Goal: Task Accomplishment & Management: Use online tool/utility

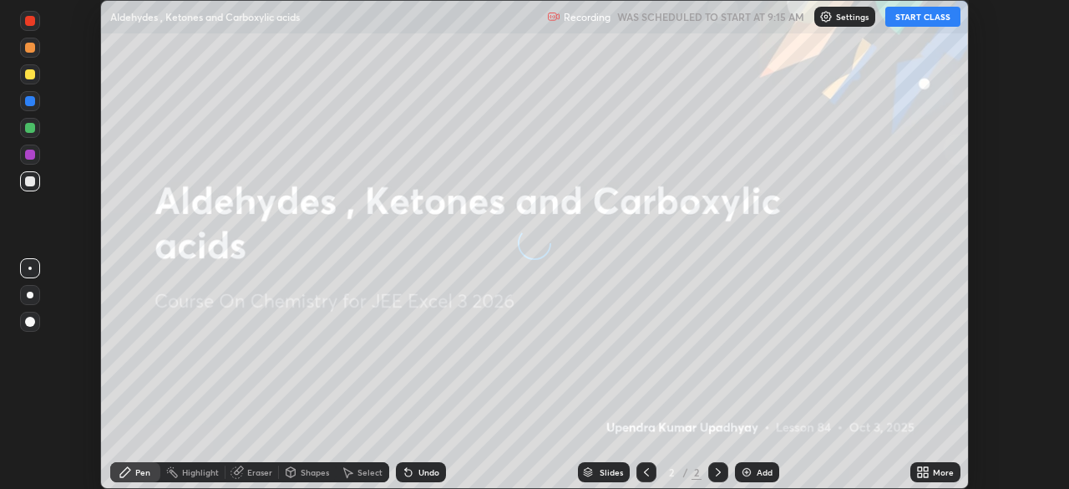
scroll to position [489, 1068]
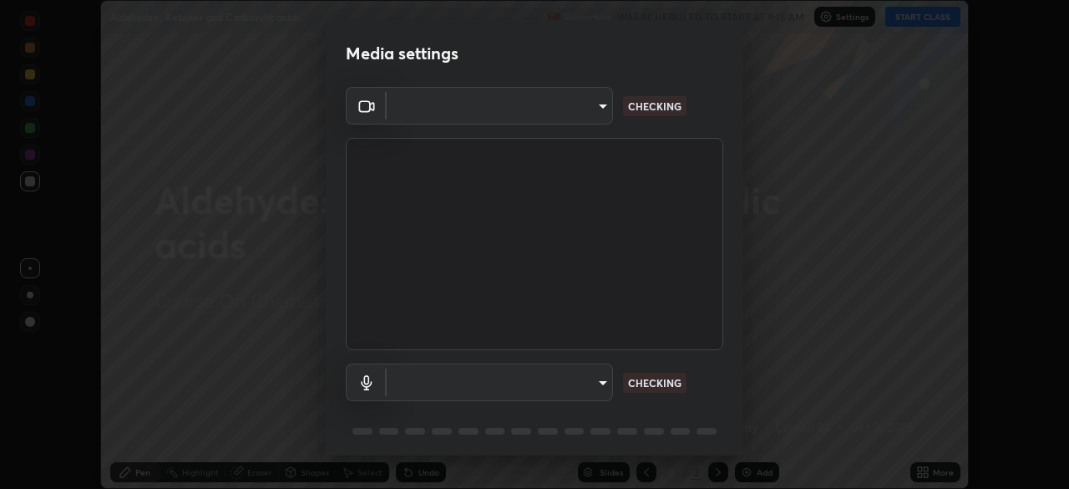
type input "fe2eda5321be6bfb45085b01def2d177fc83f1374430a0b32a6c530ce3caa1ed"
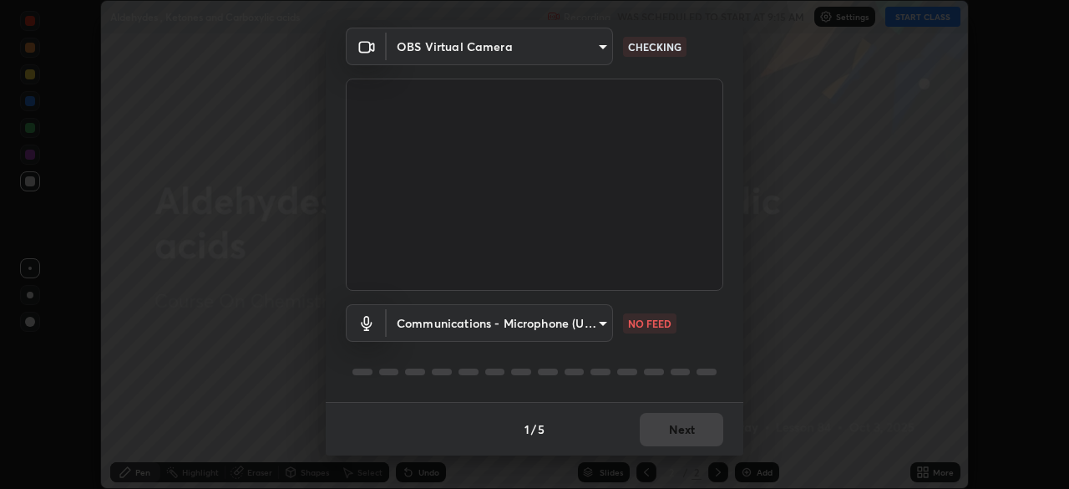
click at [574, 326] on body "Erase all Aldehydes , Ketones and Carboxylic acids Recording WAS SCHEDULED TO S…" at bounding box center [534, 244] width 1069 height 489
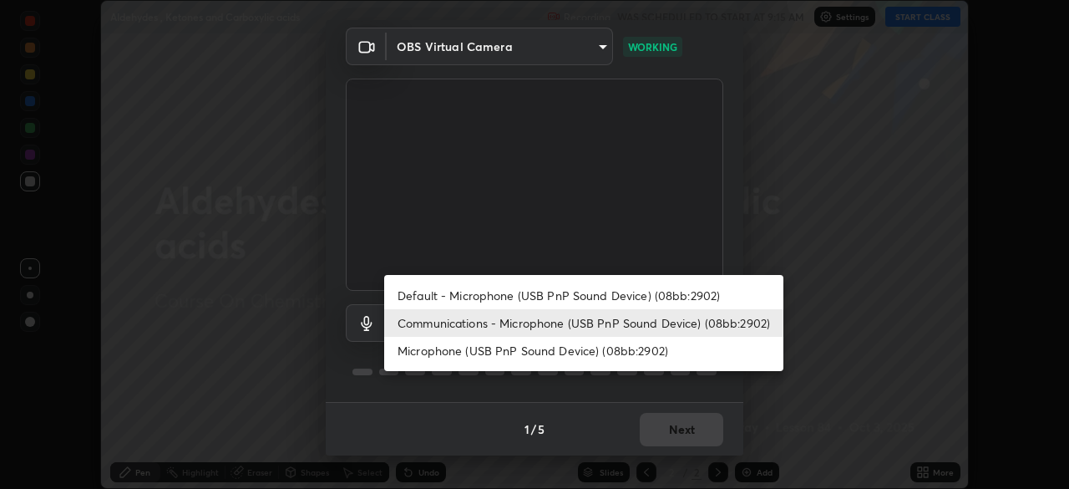
click at [494, 293] on li "Default - Microphone (USB PnP Sound Device) (08bb:2902)" at bounding box center [583, 295] width 399 height 28
type input "default"
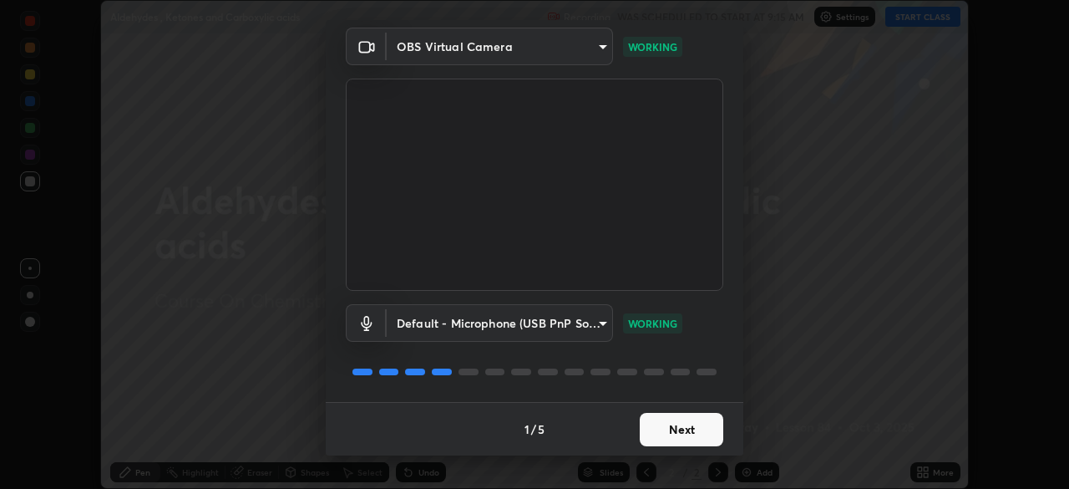
click at [671, 430] on button "Next" at bounding box center [682, 429] width 84 height 33
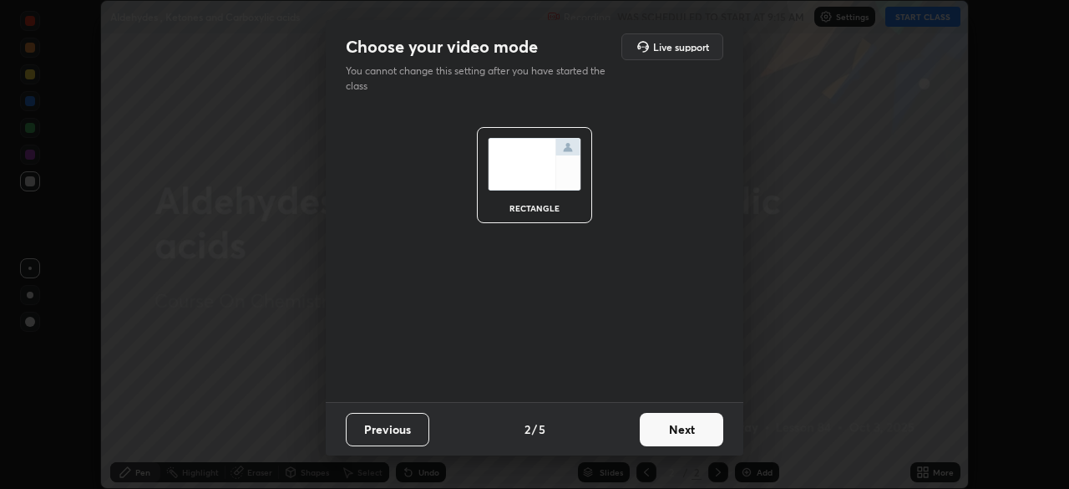
scroll to position [0, 0]
click at [671, 430] on button "Next" at bounding box center [682, 429] width 84 height 33
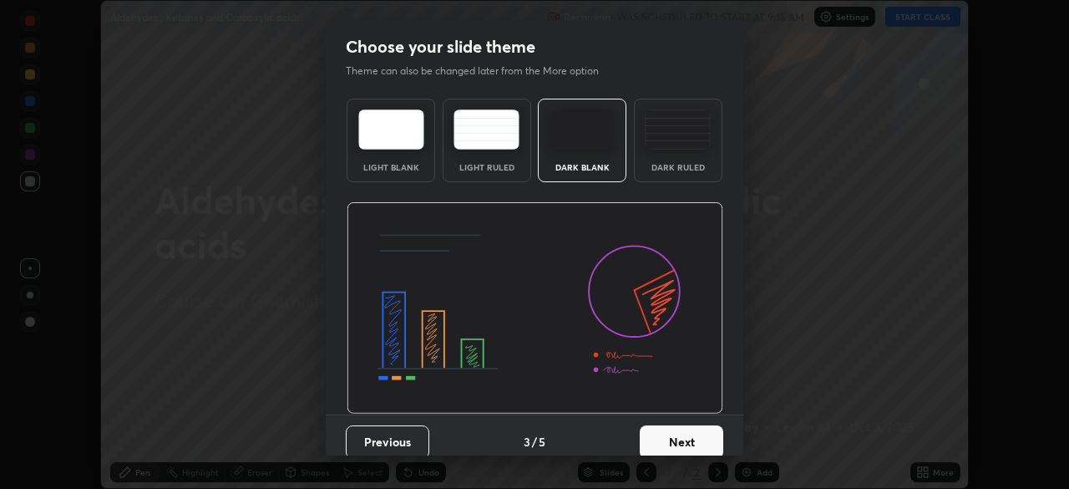
click at [671, 434] on button "Next" at bounding box center [682, 441] width 84 height 33
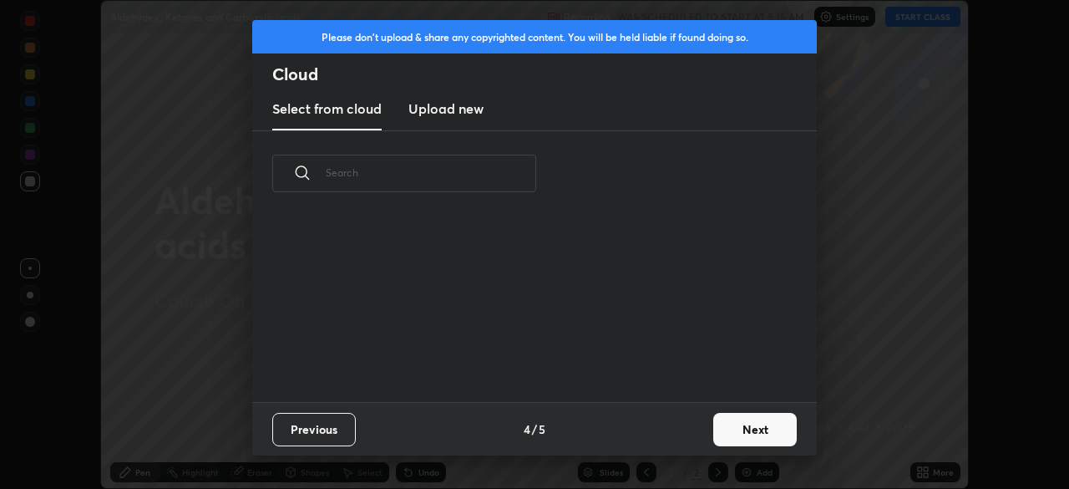
click at [740, 425] on button "Next" at bounding box center [755, 429] width 84 height 33
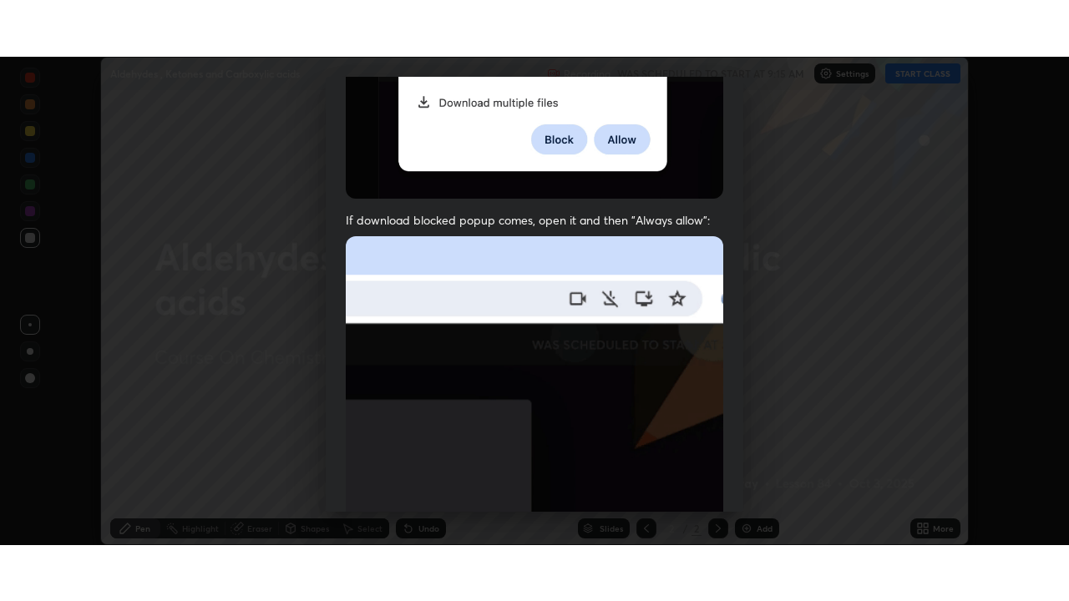
scroll to position [400, 0]
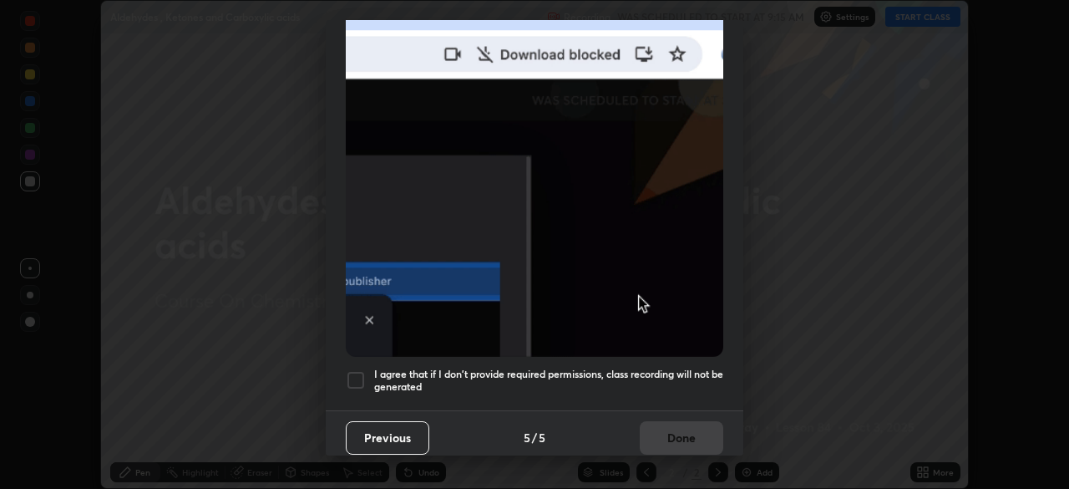
click at [355, 373] on div at bounding box center [356, 380] width 20 height 20
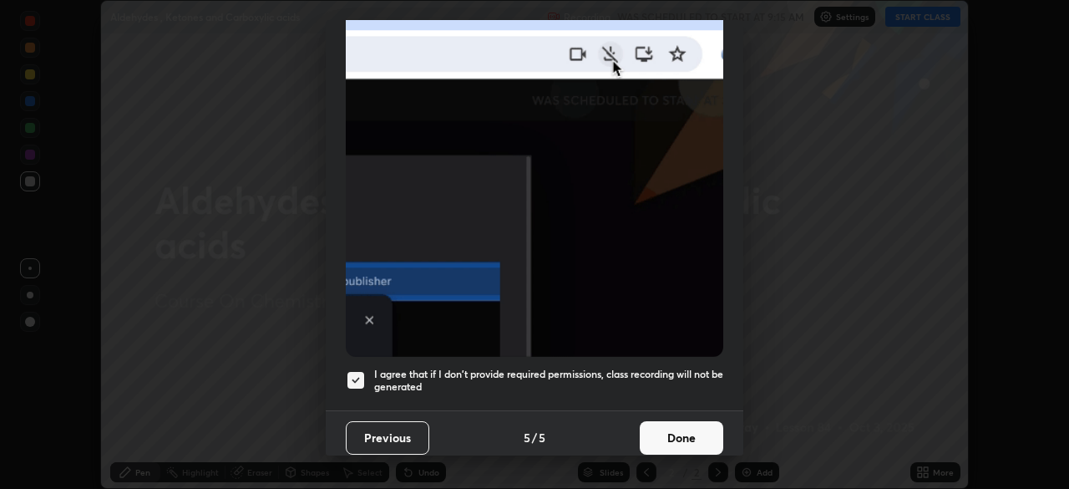
click at [688, 421] on button "Done" at bounding box center [682, 437] width 84 height 33
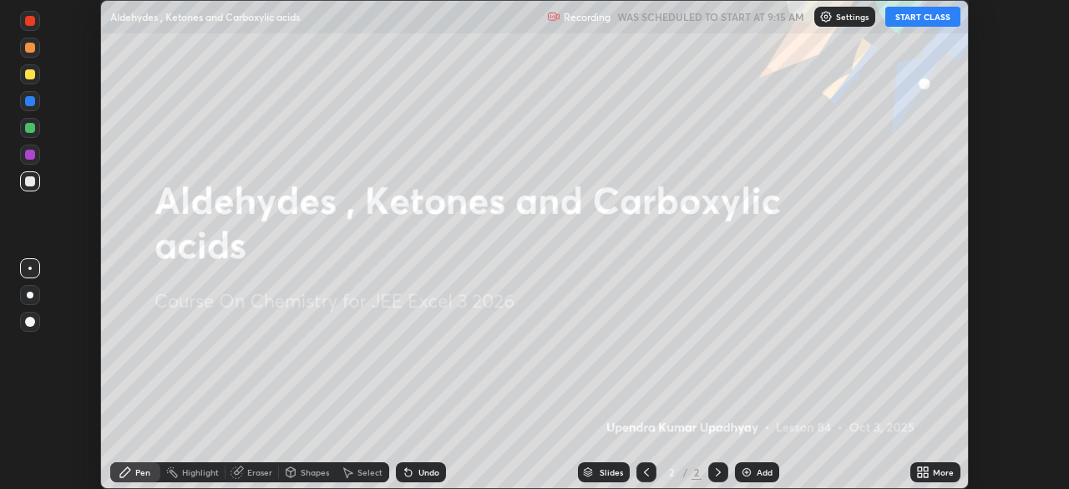
click at [899, 25] on button "START CLASS" at bounding box center [922, 17] width 75 height 20
click at [941, 471] on div "More" at bounding box center [943, 472] width 21 height 8
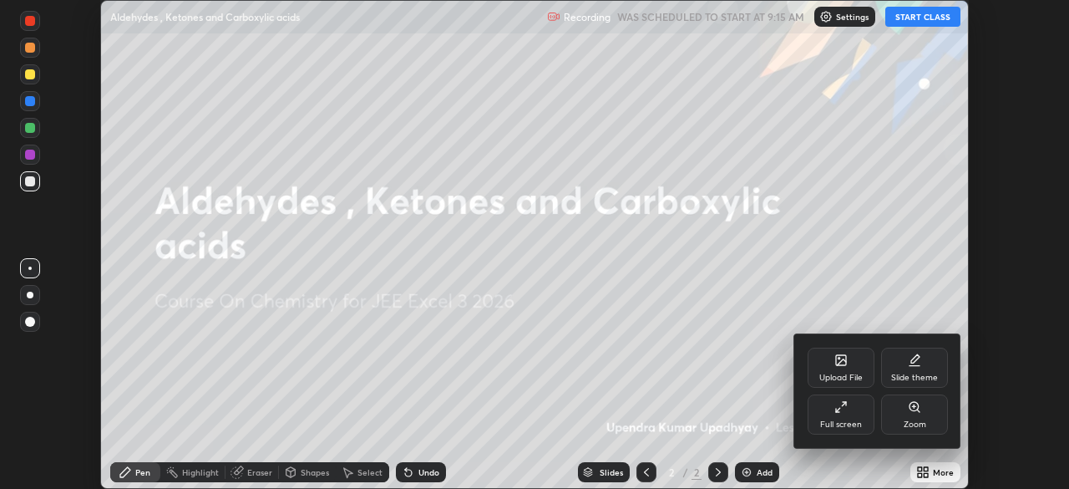
click at [845, 412] on icon at bounding box center [840, 406] width 13 height 13
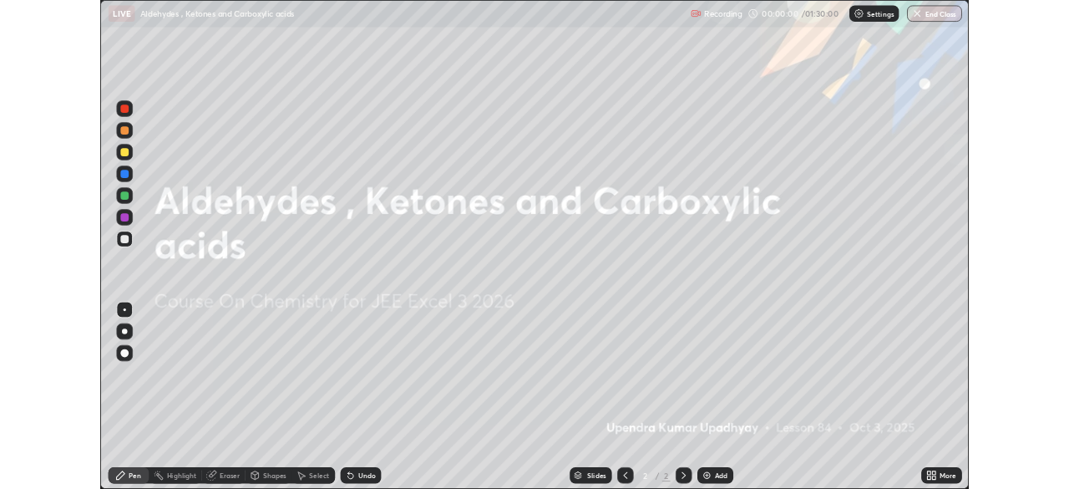
scroll to position [601, 1069]
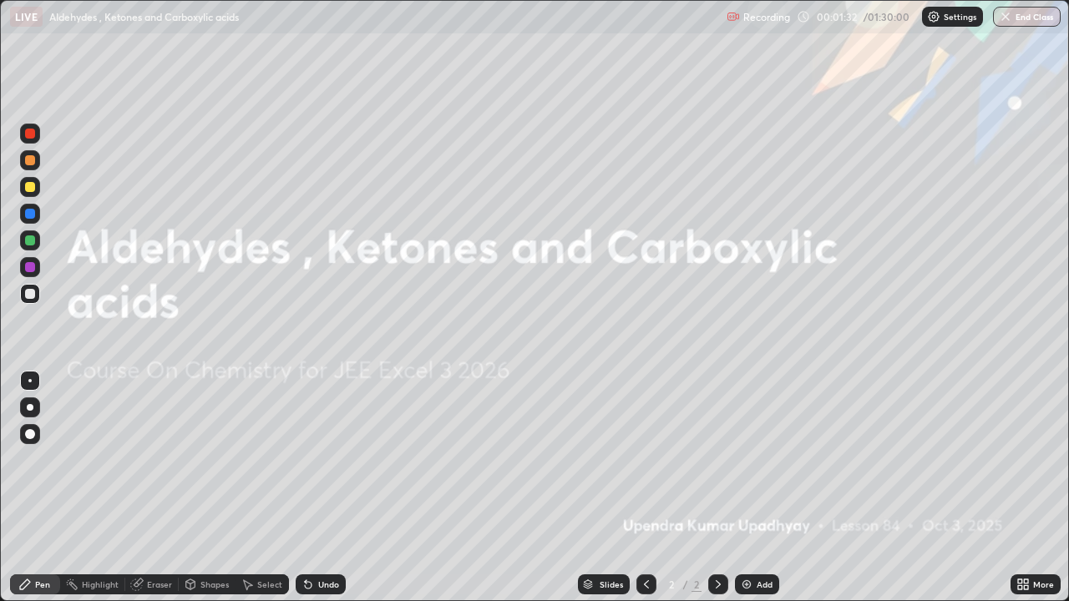
click at [749, 488] on img at bounding box center [746, 584] width 13 height 13
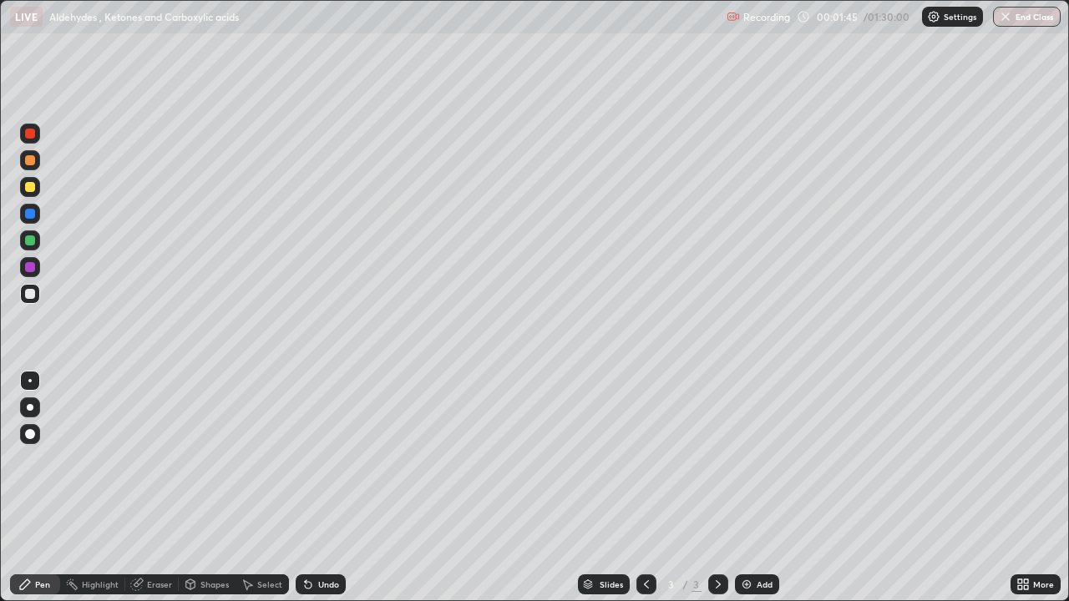
click at [32, 295] on div at bounding box center [30, 294] width 10 height 10
click at [27, 237] on div at bounding box center [30, 241] width 10 height 10
click at [31, 300] on div at bounding box center [30, 294] width 20 height 20
click at [266, 488] on div "Select" at bounding box center [269, 584] width 25 height 8
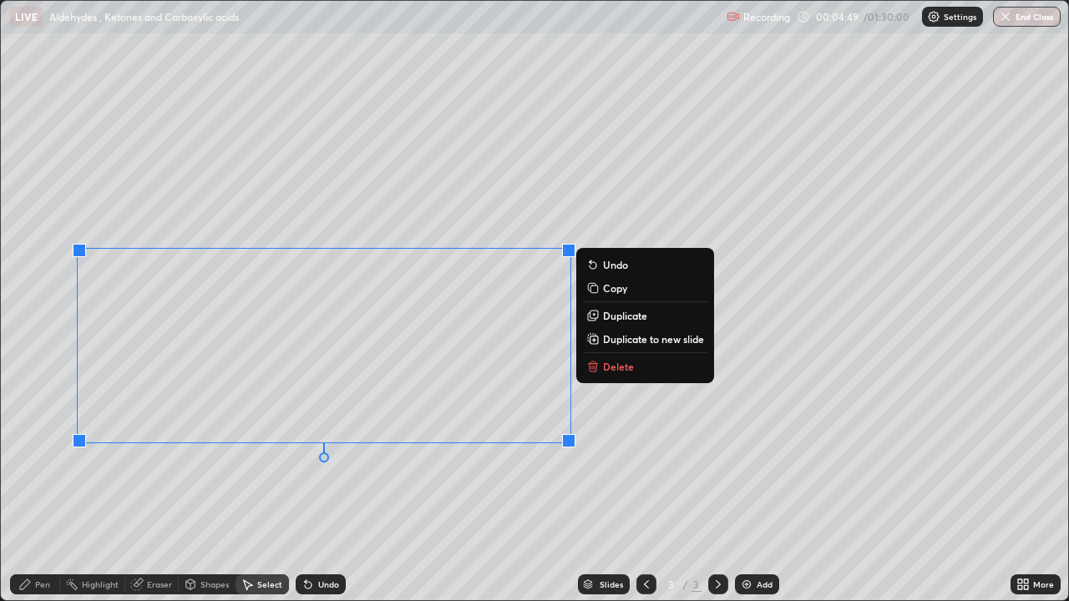
click at [539, 488] on div "0 ° Undo Copy Duplicate Duplicate to new slide Delete" at bounding box center [534, 301] width 1067 height 600
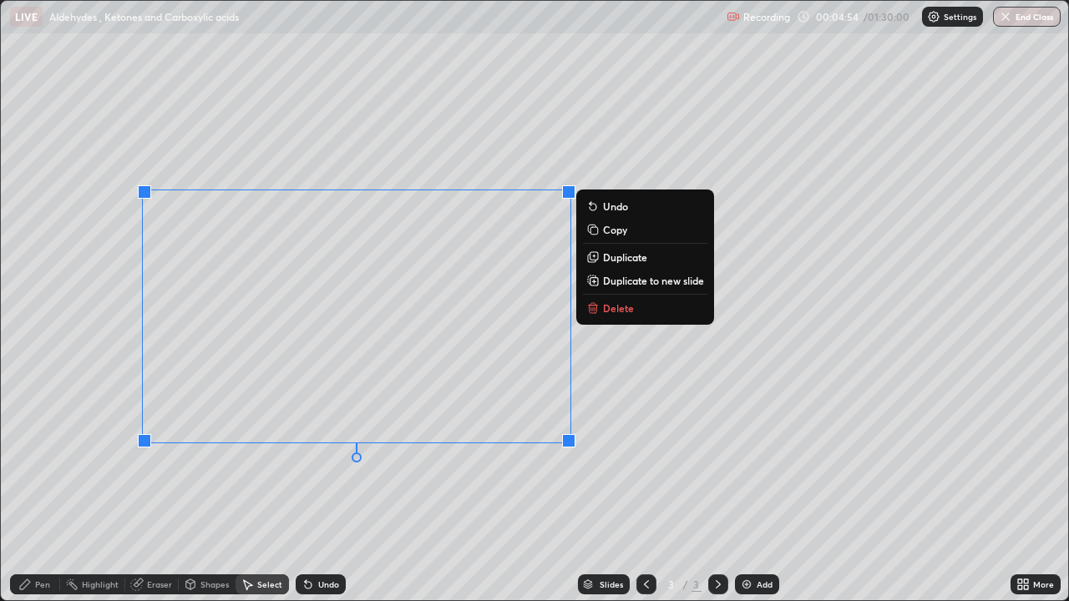
click at [605, 236] on p "Copy" at bounding box center [615, 229] width 24 height 13
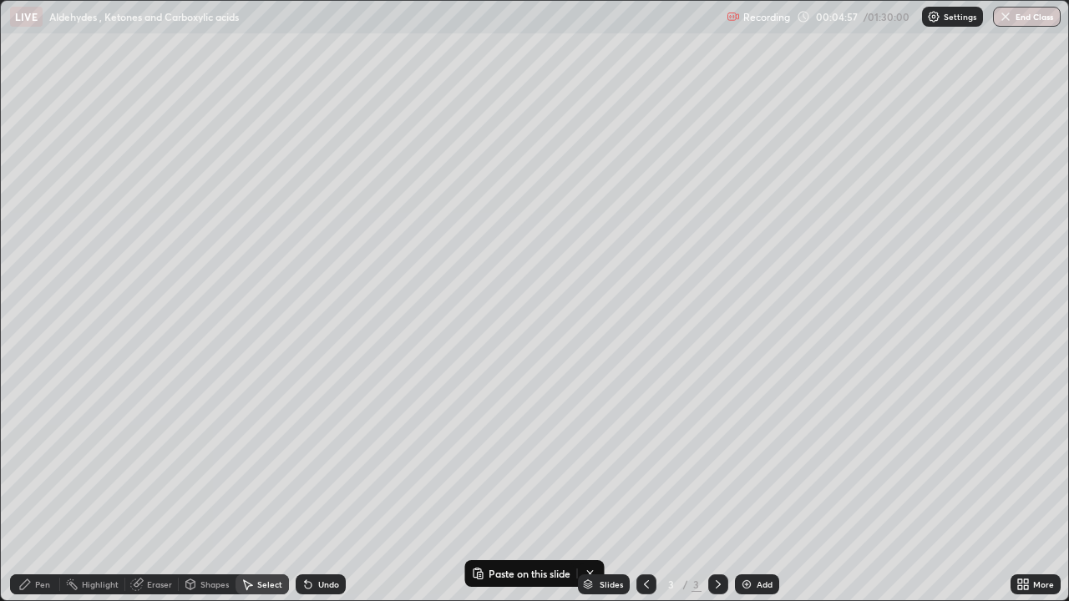
click at [748, 488] on img at bounding box center [746, 584] width 13 height 13
click at [287, 208] on button "Paste here" at bounding box center [285, 200] width 73 height 20
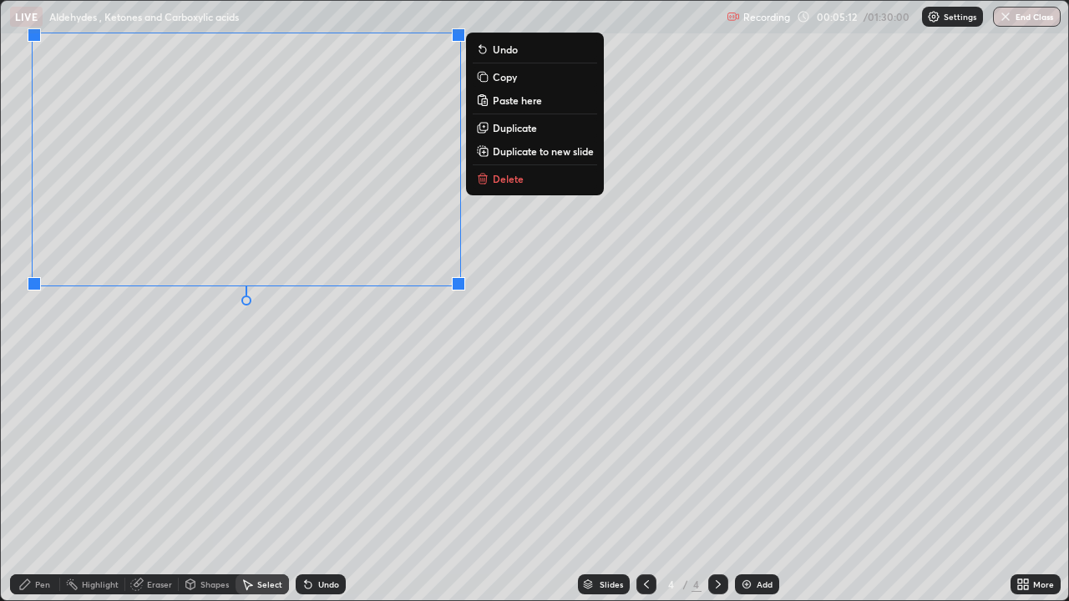
click at [40, 488] on div "Pen" at bounding box center [35, 585] width 50 height 20
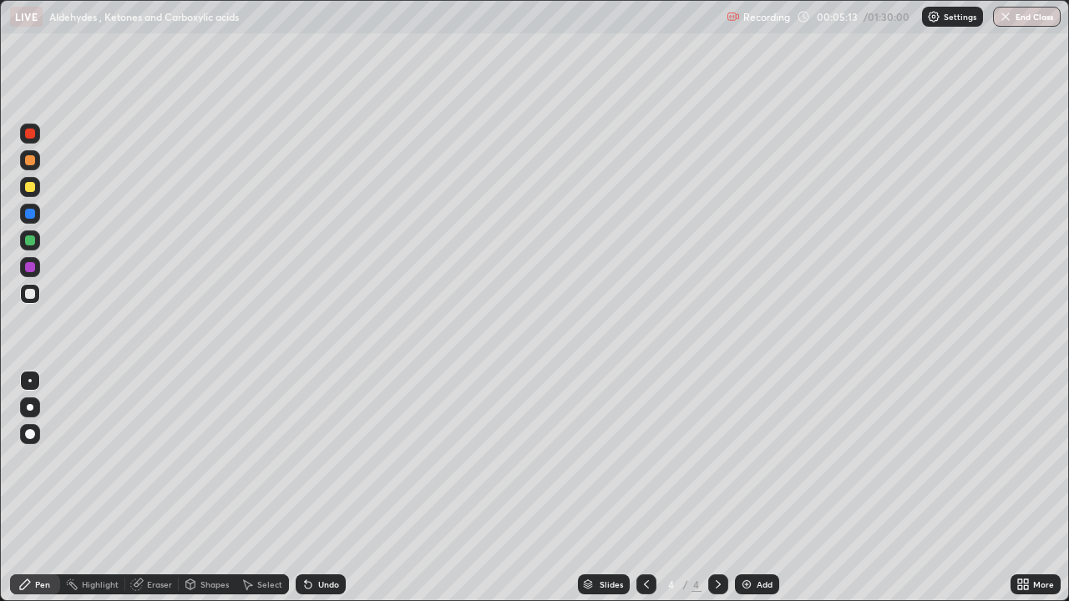
click at [157, 488] on div "Eraser" at bounding box center [159, 584] width 25 height 8
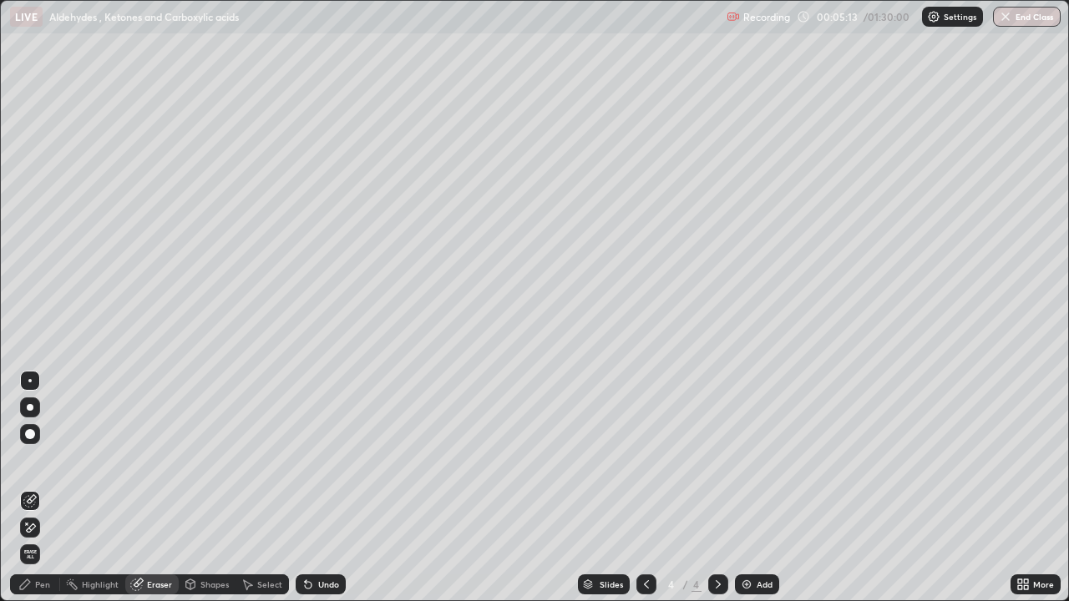
click at [33, 488] on icon at bounding box center [29, 528] width 13 height 14
click at [33, 488] on div "Pen" at bounding box center [35, 585] width 50 height 20
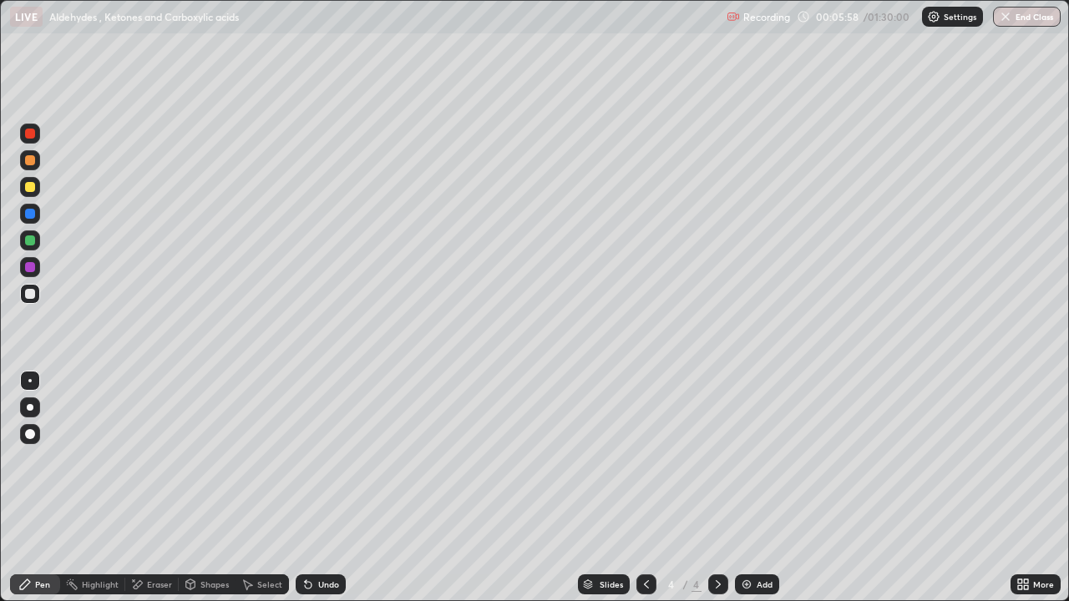
click at [36, 294] on div at bounding box center [30, 294] width 20 height 20
click at [325, 488] on div "Undo" at bounding box center [328, 584] width 21 height 8
click at [312, 488] on div "Undo" at bounding box center [321, 585] width 50 height 20
click at [30, 241] on div at bounding box center [30, 241] width 10 height 10
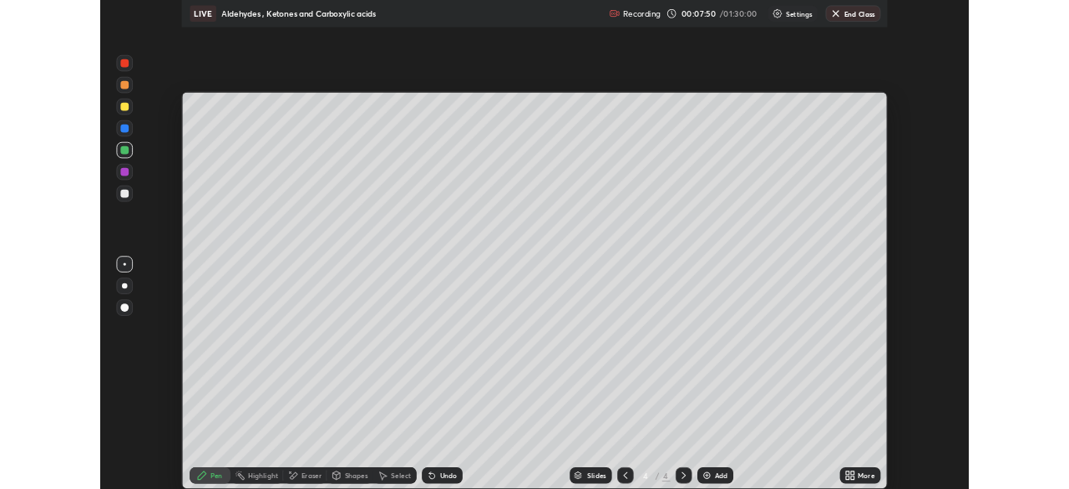
scroll to position [83029, 82448]
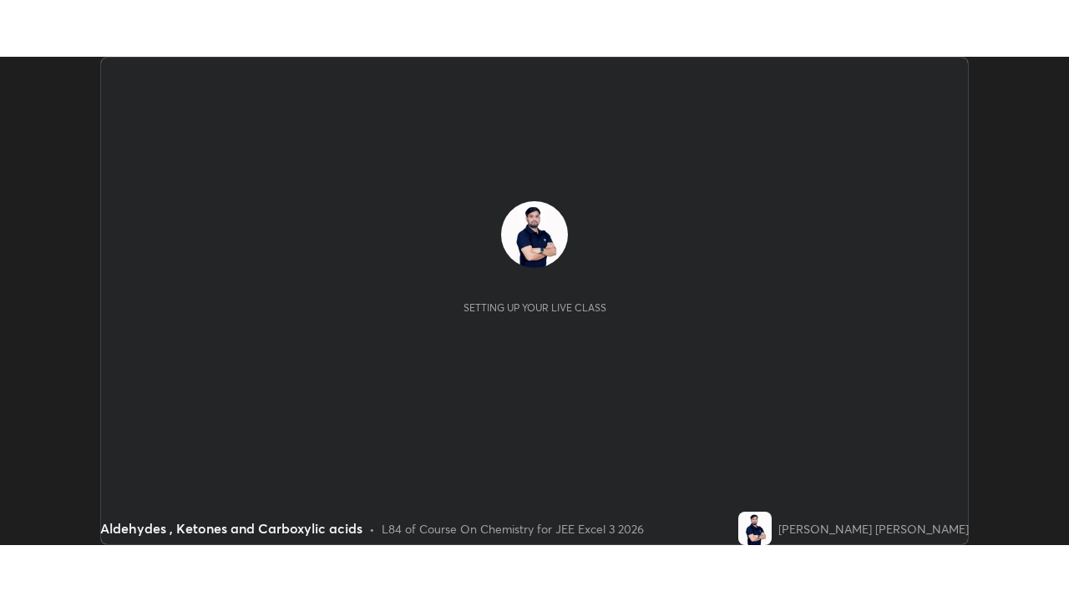
scroll to position [489, 1069]
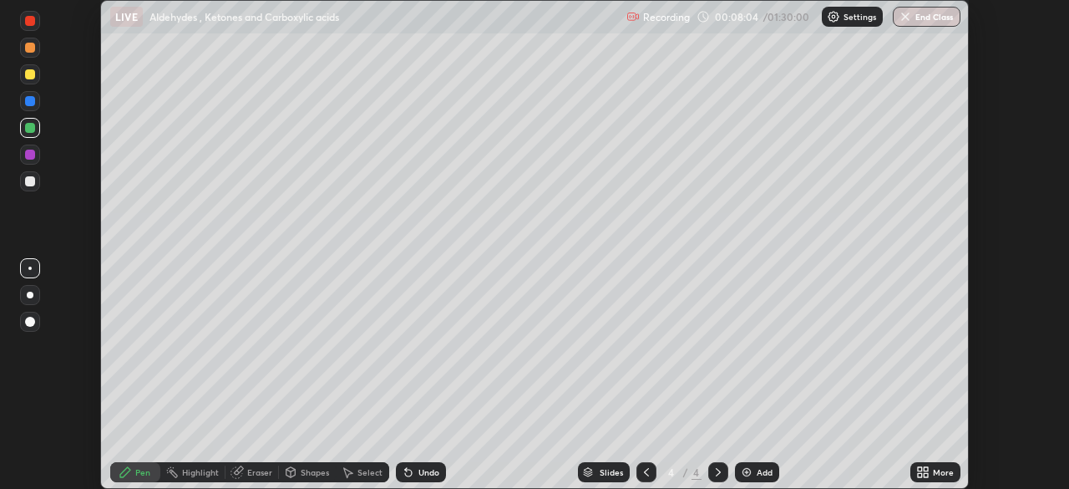
click at [922, 467] on icon at bounding box center [920, 469] width 4 height 4
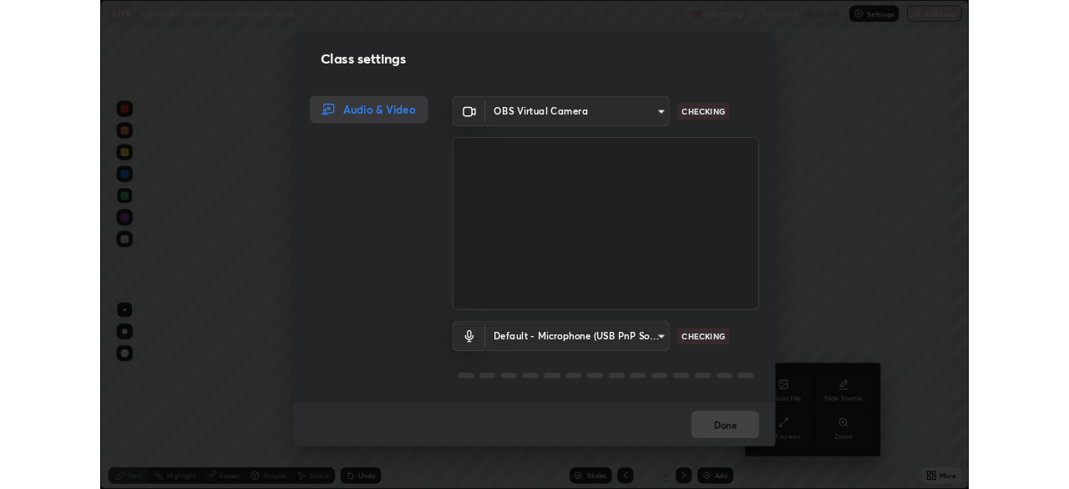
scroll to position [601, 1069]
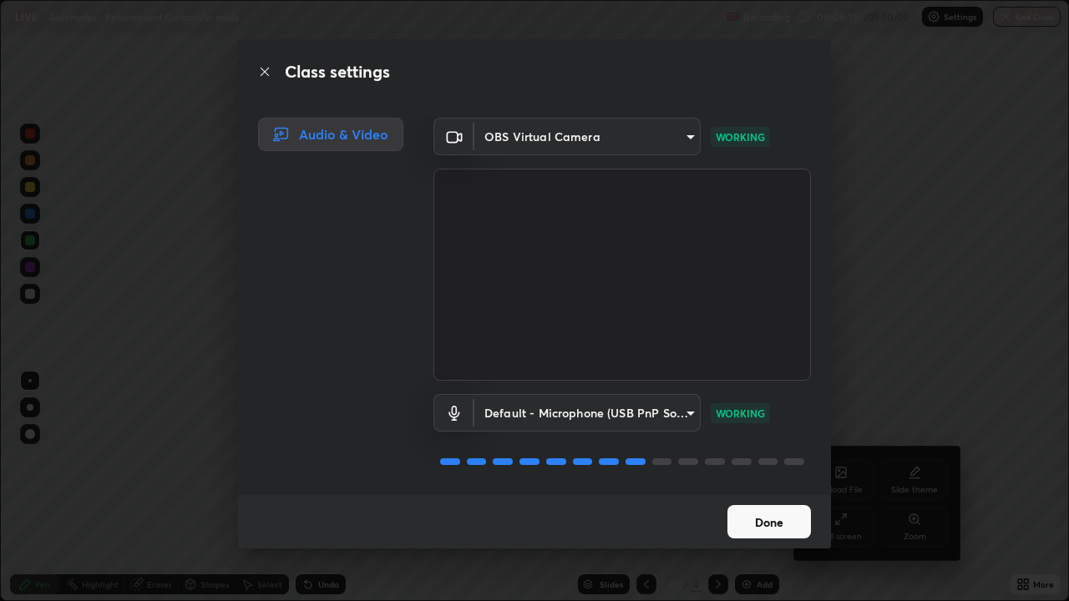
click at [785, 488] on button "Done" at bounding box center [769, 521] width 84 height 33
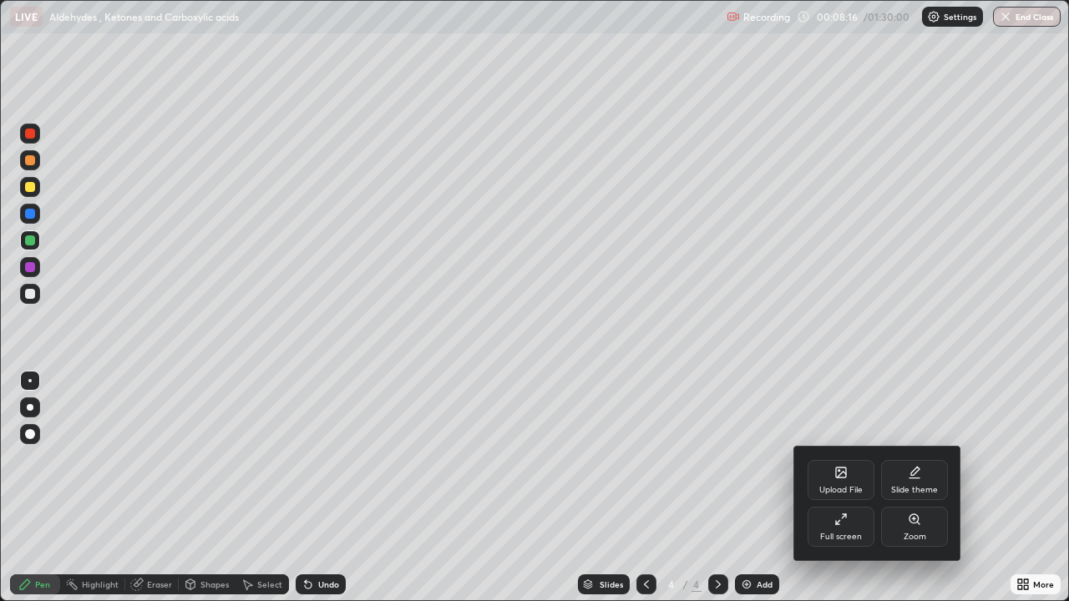
click at [840, 488] on icon at bounding box center [840, 519] width 13 height 13
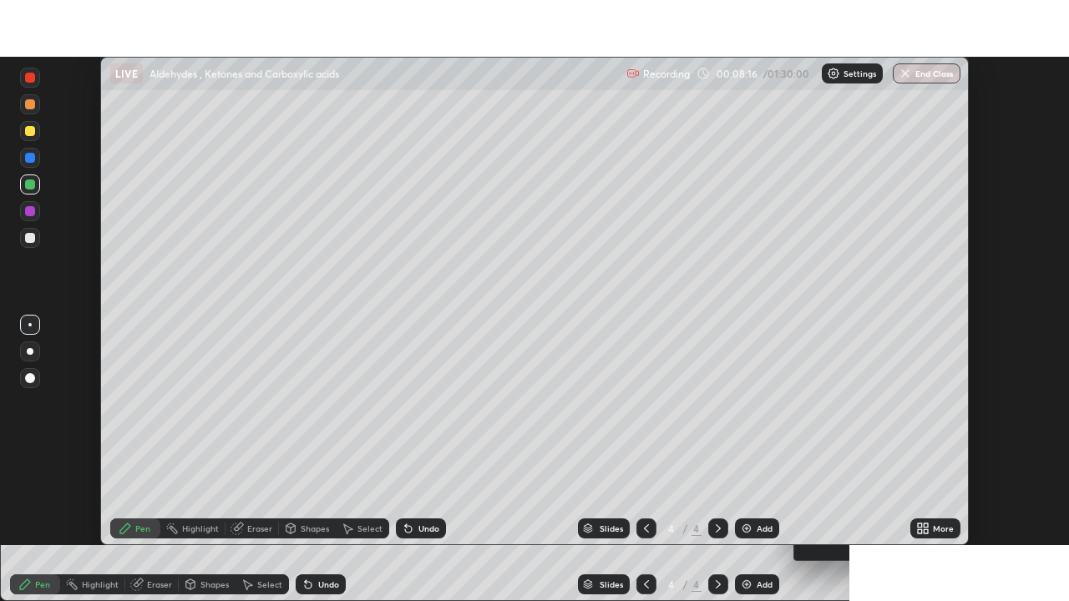
scroll to position [83029, 82448]
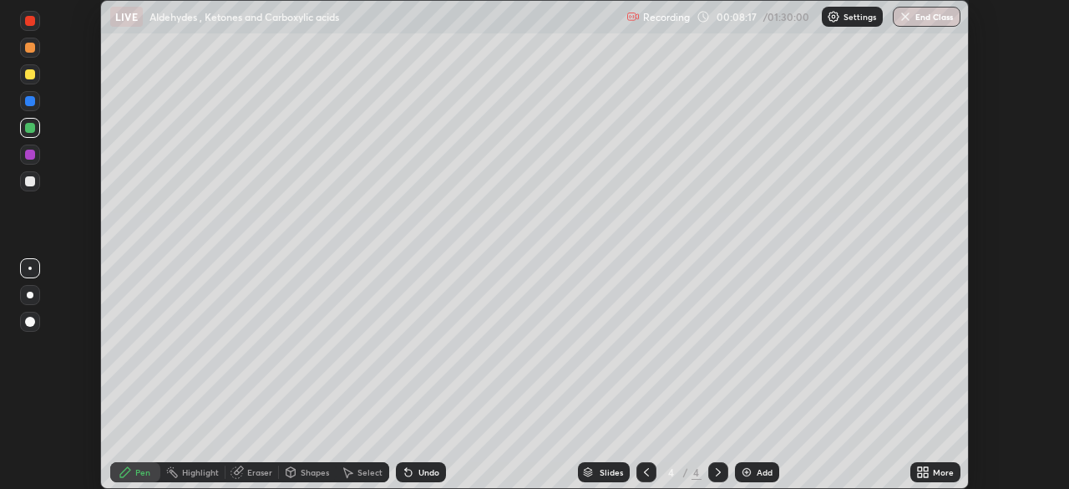
click at [922, 469] on icon at bounding box center [920, 469] width 4 height 4
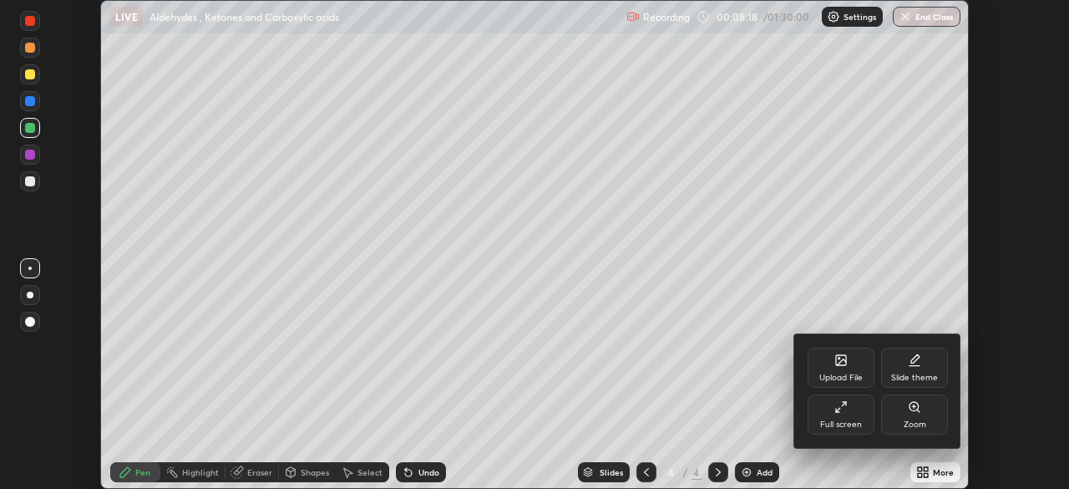
click at [839, 413] on icon at bounding box center [840, 406] width 13 height 13
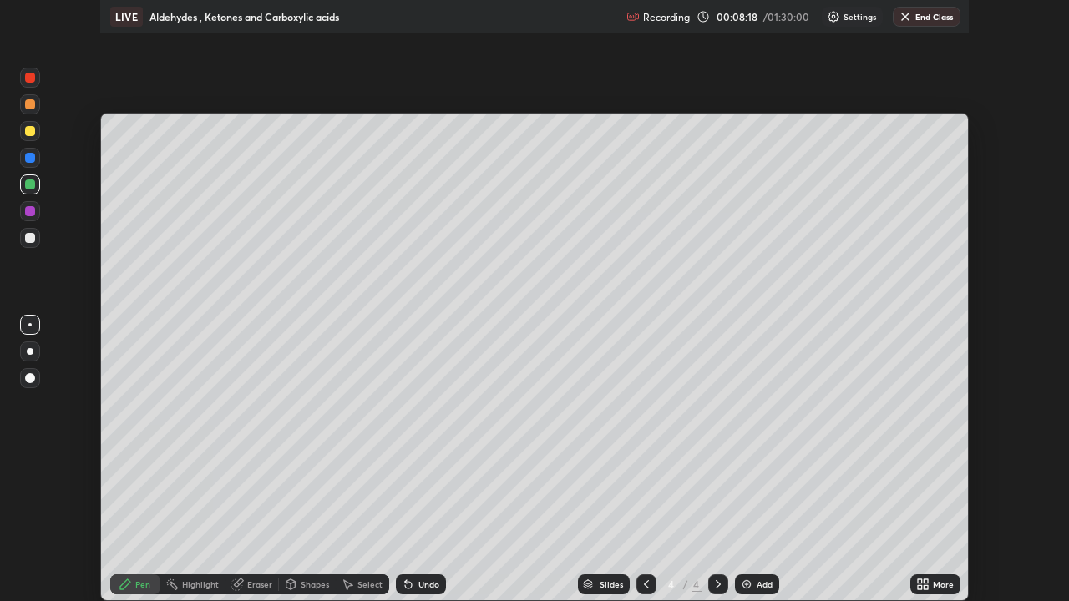
scroll to position [601, 1069]
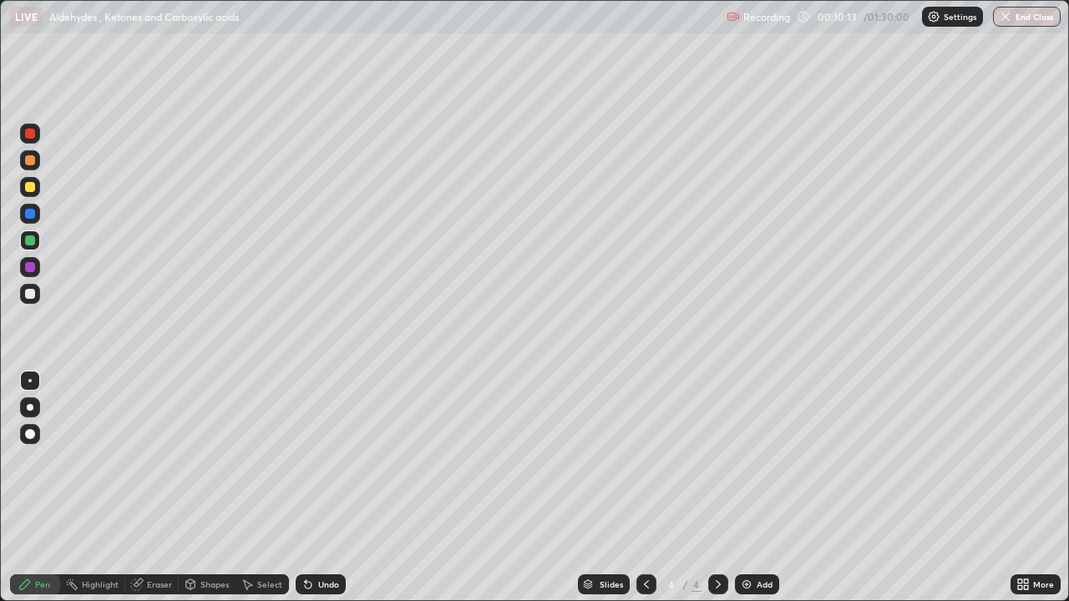
click at [760, 488] on div "Add" at bounding box center [765, 584] width 16 height 8
click at [36, 185] on div at bounding box center [30, 187] width 20 height 20
click at [29, 300] on div at bounding box center [30, 294] width 20 height 20
click at [29, 289] on div at bounding box center [30, 294] width 10 height 10
click at [29, 295] on div at bounding box center [30, 294] width 10 height 10
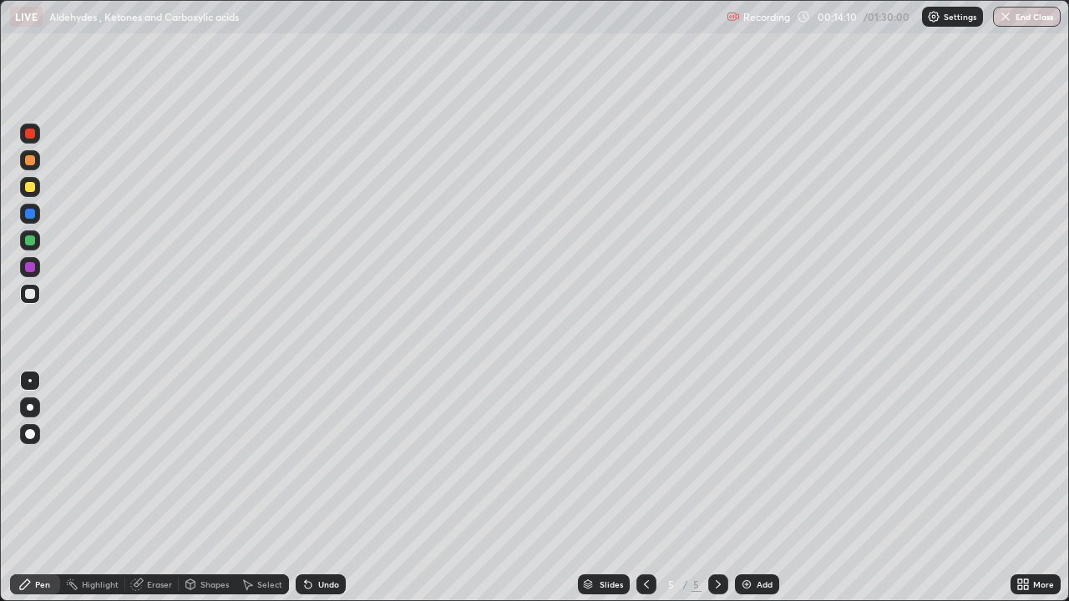
click at [41, 203] on div at bounding box center [30, 213] width 27 height 27
click at [31, 191] on div at bounding box center [30, 187] width 10 height 10
click at [306, 488] on icon at bounding box center [308, 585] width 7 height 7
click at [33, 302] on div at bounding box center [30, 294] width 20 height 20
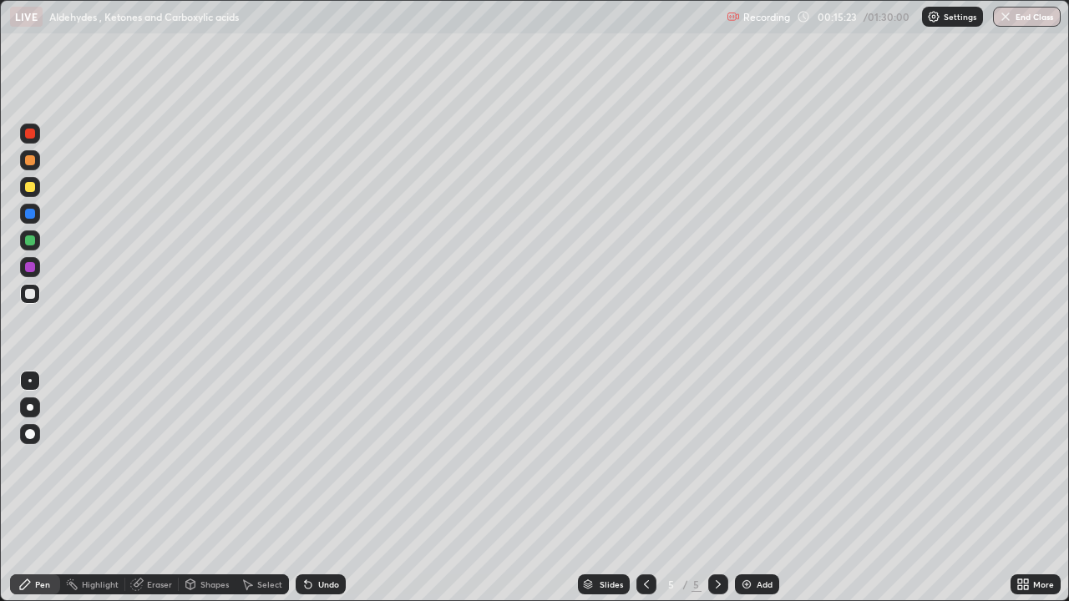
click at [28, 297] on div at bounding box center [30, 294] width 10 height 10
click at [313, 488] on div "Undo" at bounding box center [321, 585] width 50 height 20
click at [310, 488] on icon at bounding box center [307, 584] width 13 height 13
click at [309, 488] on icon at bounding box center [308, 585] width 7 height 7
click at [149, 488] on div "Eraser" at bounding box center [159, 584] width 25 height 8
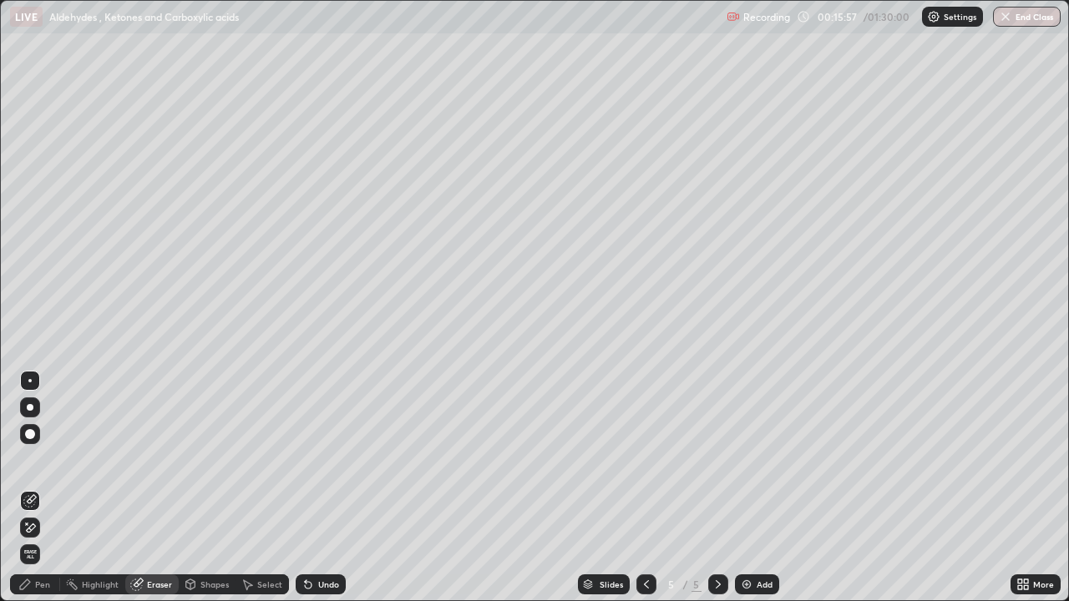
click at [46, 488] on div "Pen" at bounding box center [35, 585] width 50 height 20
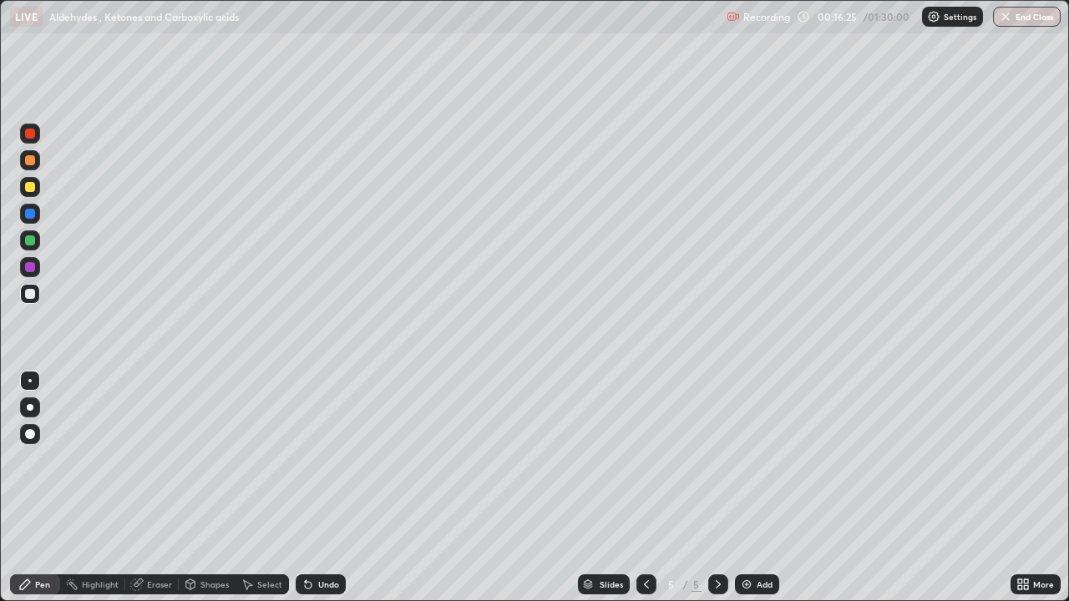
click at [31, 232] on div at bounding box center [30, 241] width 20 height 20
click at [24, 166] on div at bounding box center [30, 160] width 20 height 20
click at [100, 488] on div "Highlight" at bounding box center [100, 584] width 37 height 8
click at [153, 488] on div "Eraser" at bounding box center [159, 584] width 25 height 8
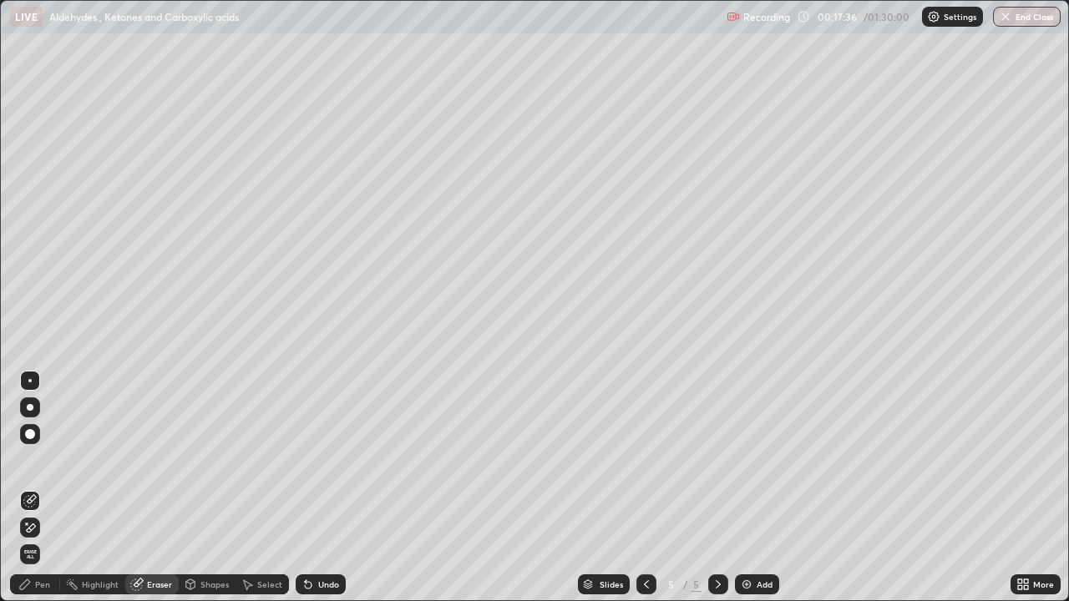
click at [34, 488] on icon at bounding box center [29, 528] width 13 height 14
click at [757, 488] on div "Add" at bounding box center [765, 584] width 16 height 8
click at [43, 488] on div "Pen" at bounding box center [35, 585] width 50 height 20
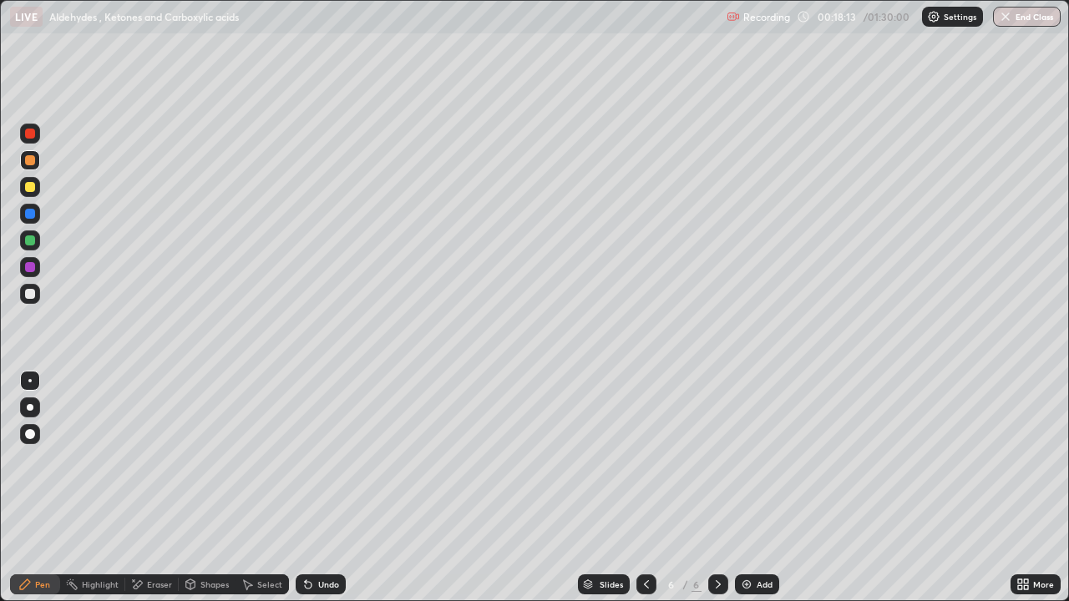
click at [646, 488] on icon at bounding box center [646, 584] width 5 height 8
click at [715, 488] on icon at bounding box center [718, 584] width 13 height 13
click at [646, 488] on icon at bounding box center [646, 584] width 5 height 8
click at [715, 488] on icon at bounding box center [718, 584] width 13 height 13
click at [745, 488] on img at bounding box center [746, 584] width 13 height 13
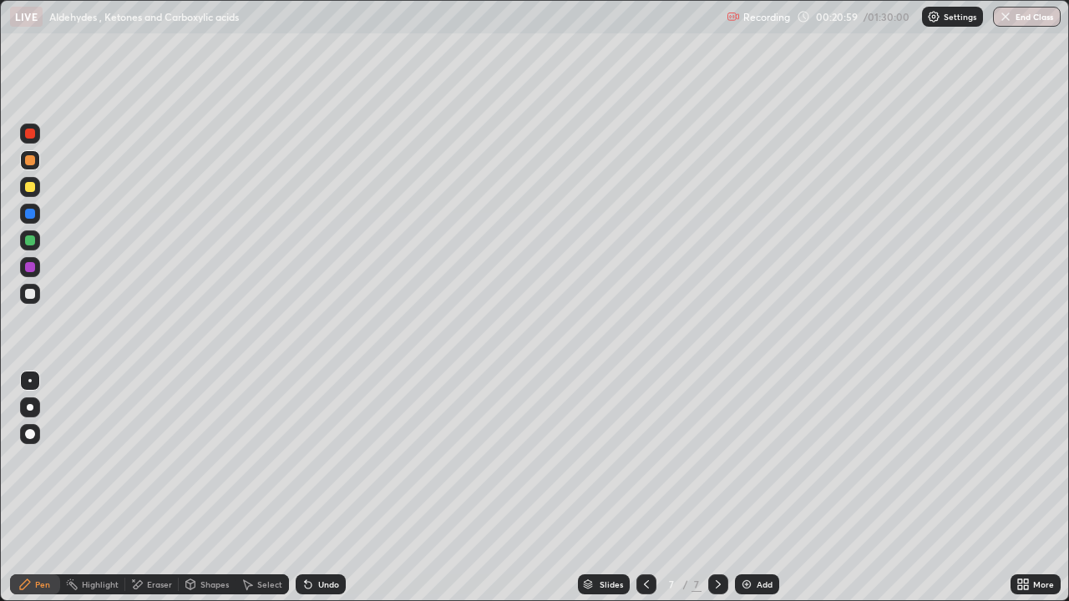
click at [36, 296] on div at bounding box center [30, 294] width 20 height 20
click at [26, 185] on div at bounding box center [30, 187] width 10 height 10
click at [34, 296] on div at bounding box center [30, 294] width 10 height 10
click at [519, 33] on div "LIVE Aldehydes , Ketones and Carboxylic acids" at bounding box center [365, 16] width 710 height 33
click at [157, 488] on div "Eraser" at bounding box center [159, 584] width 25 height 8
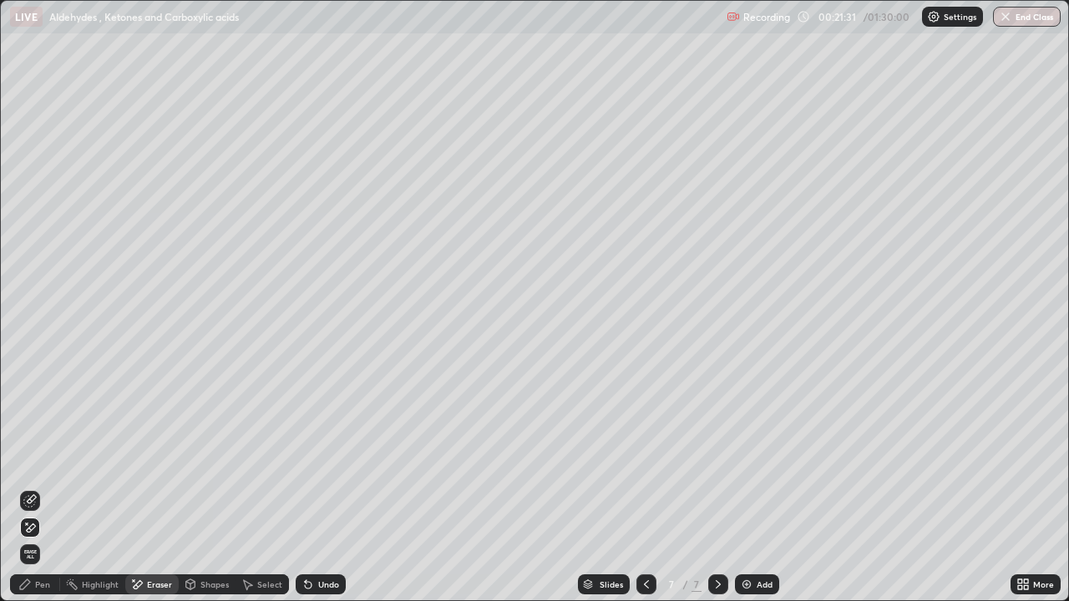
click at [53, 488] on div "Pen" at bounding box center [35, 585] width 50 height 20
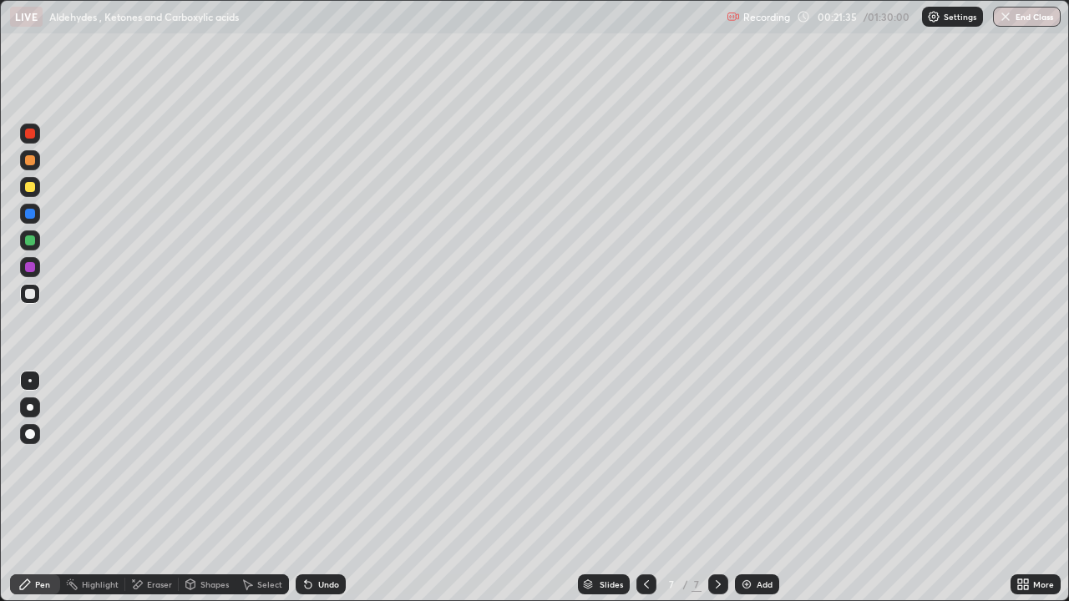
click at [31, 160] on div at bounding box center [30, 160] width 10 height 10
click at [331, 488] on div "Undo" at bounding box center [328, 584] width 21 height 8
click at [36, 296] on div at bounding box center [30, 294] width 20 height 20
click at [325, 488] on div "Undo" at bounding box center [328, 584] width 21 height 8
click at [28, 159] on div at bounding box center [30, 160] width 10 height 10
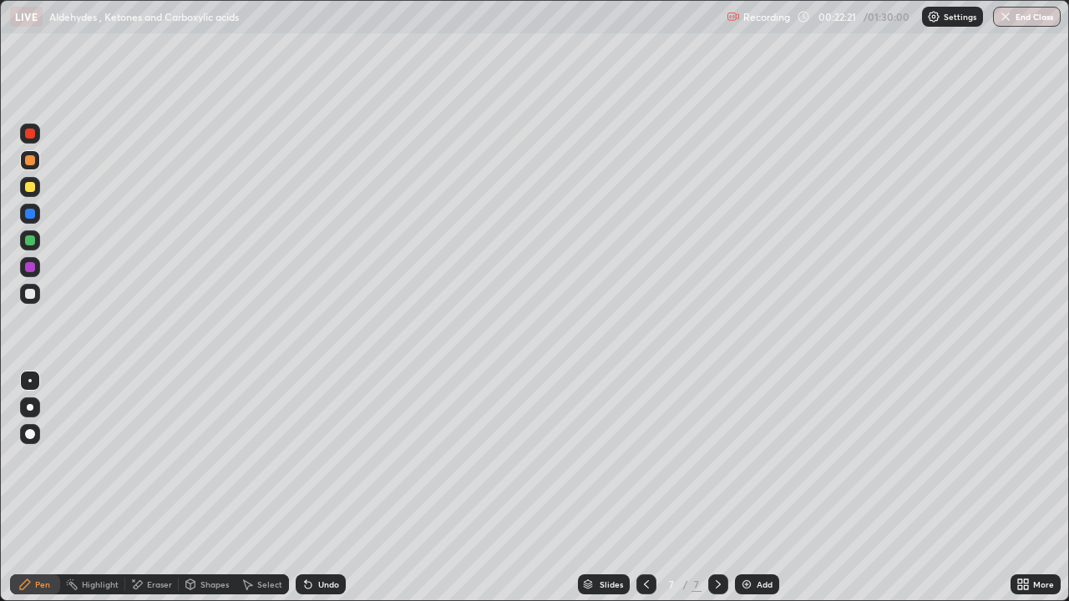
click at [31, 294] on div at bounding box center [30, 294] width 10 height 10
click at [141, 488] on icon at bounding box center [136, 585] width 13 height 14
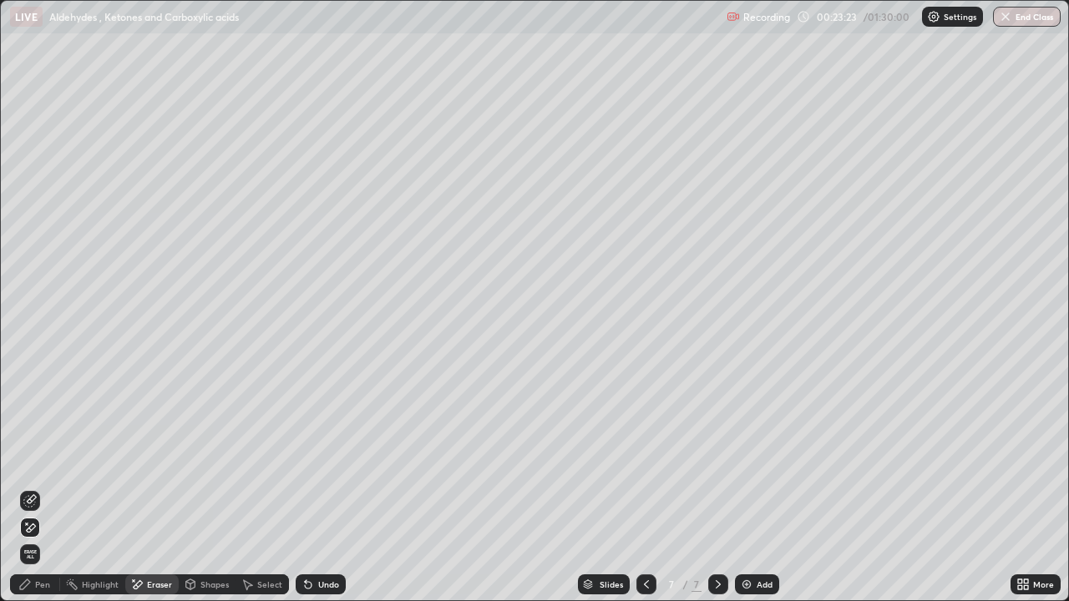
click at [32, 488] on div "Pen" at bounding box center [35, 585] width 50 height 20
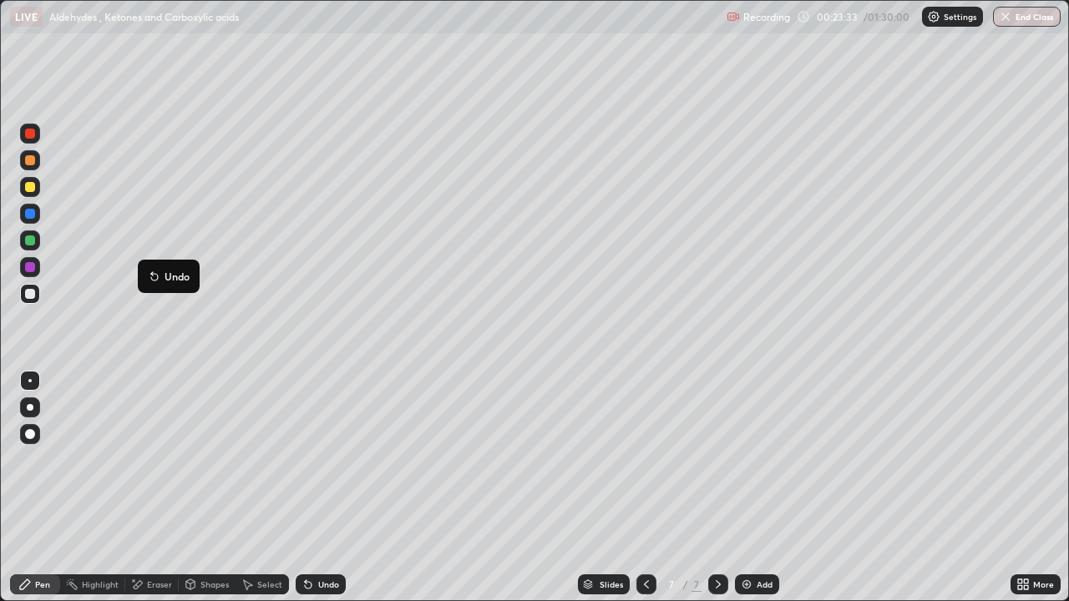
click at [36, 189] on div at bounding box center [30, 187] width 20 height 20
click at [31, 294] on div at bounding box center [30, 294] width 10 height 10
click at [307, 488] on icon at bounding box center [308, 585] width 7 height 7
click at [753, 488] on div "Add" at bounding box center [757, 585] width 44 height 20
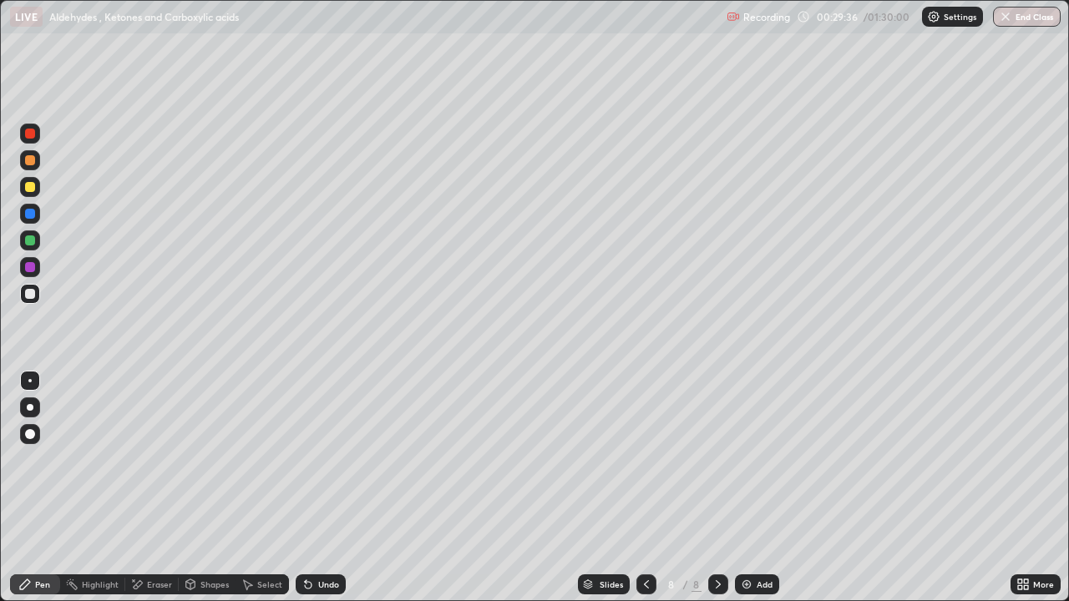
click at [32, 273] on div at bounding box center [30, 267] width 20 height 20
click at [33, 241] on div at bounding box center [30, 241] width 10 height 10
click at [188, 488] on icon at bounding box center [190, 585] width 9 height 10
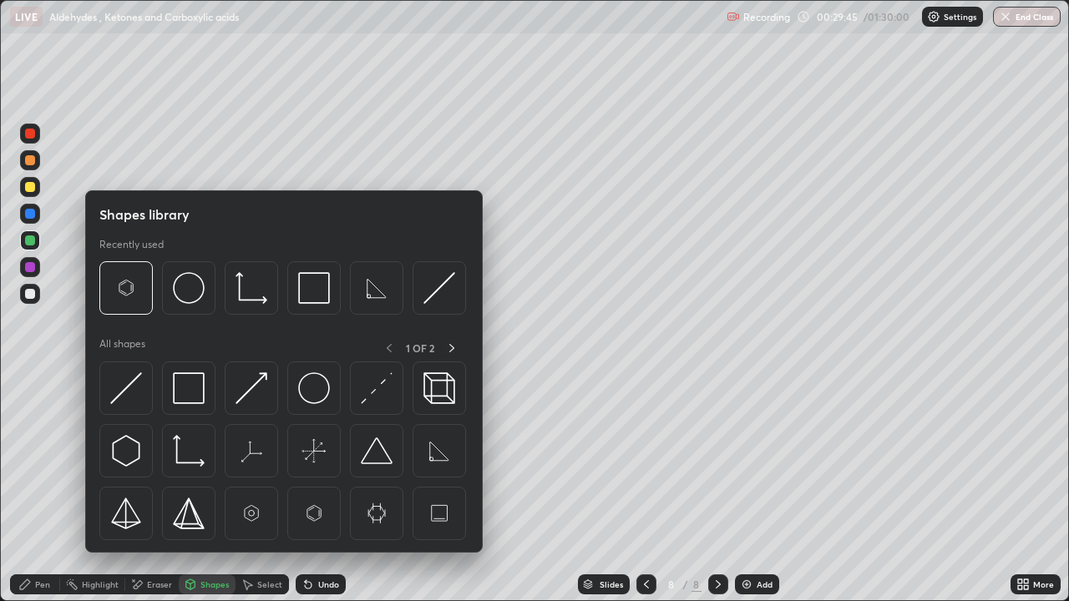
click at [152, 488] on div "Eraser" at bounding box center [159, 584] width 25 height 8
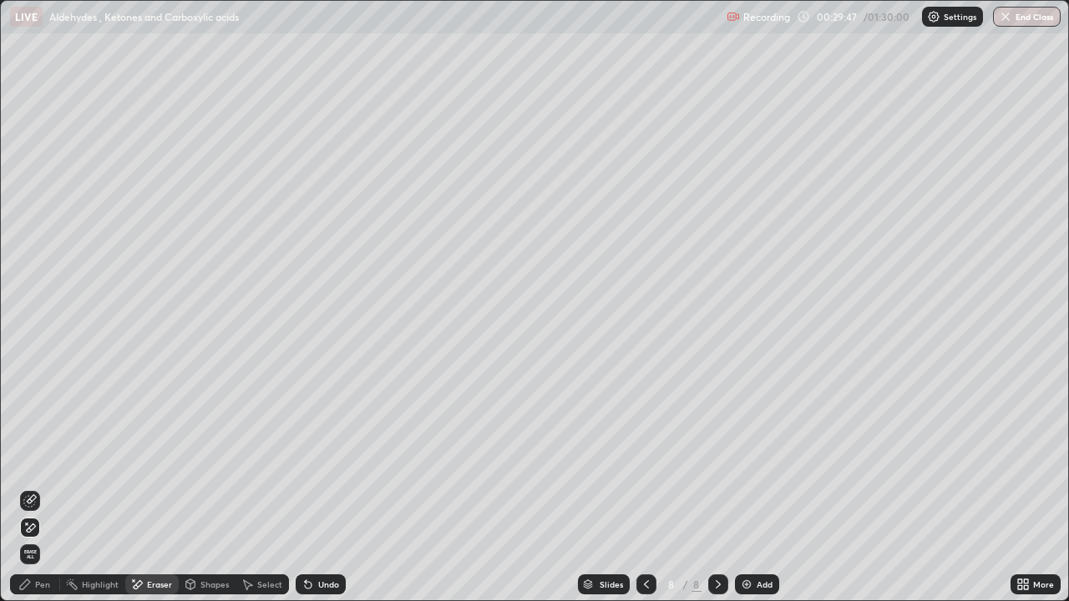
click at [39, 488] on div "Pen" at bounding box center [42, 584] width 15 height 8
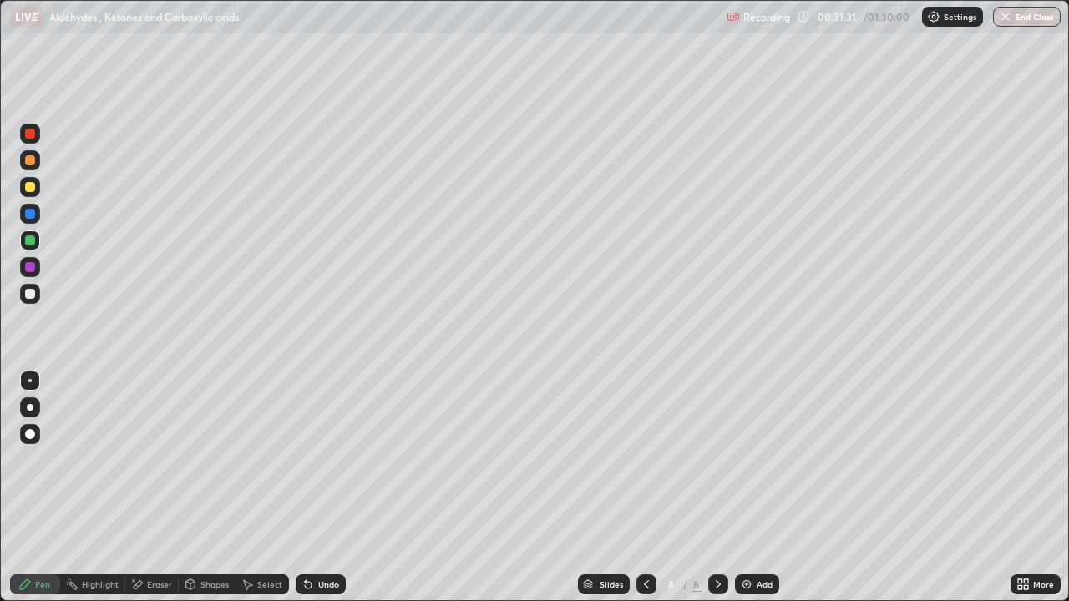
click at [641, 488] on icon at bounding box center [646, 584] width 13 height 13
click at [715, 488] on icon at bounding box center [718, 584] width 13 height 13
click at [757, 488] on div "Add" at bounding box center [765, 584] width 16 height 8
click at [29, 162] on div at bounding box center [30, 160] width 10 height 10
click at [35, 286] on div at bounding box center [30, 294] width 20 height 20
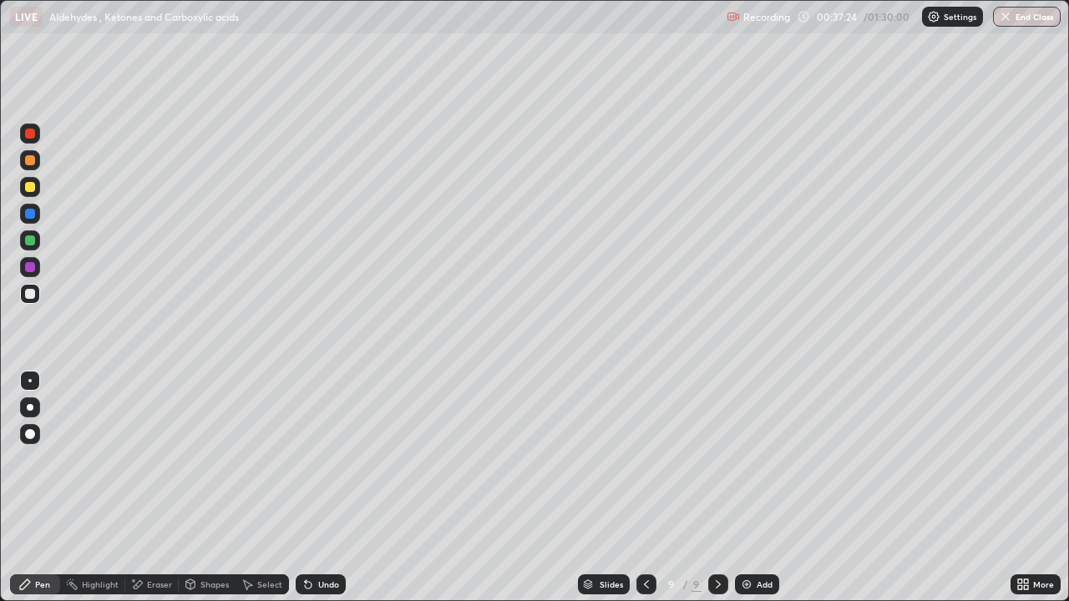
click at [28, 296] on div at bounding box center [30, 294] width 10 height 10
click at [324, 488] on div "Undo" at bounding box center [328, 584] width 21 height 8
click at [327, 488] on div "Undo" at bounding box center [328, 584] width 21 height 8
click at [147, 488] on div "Eraser" at bounding box center [151, 585] width 53 height 20
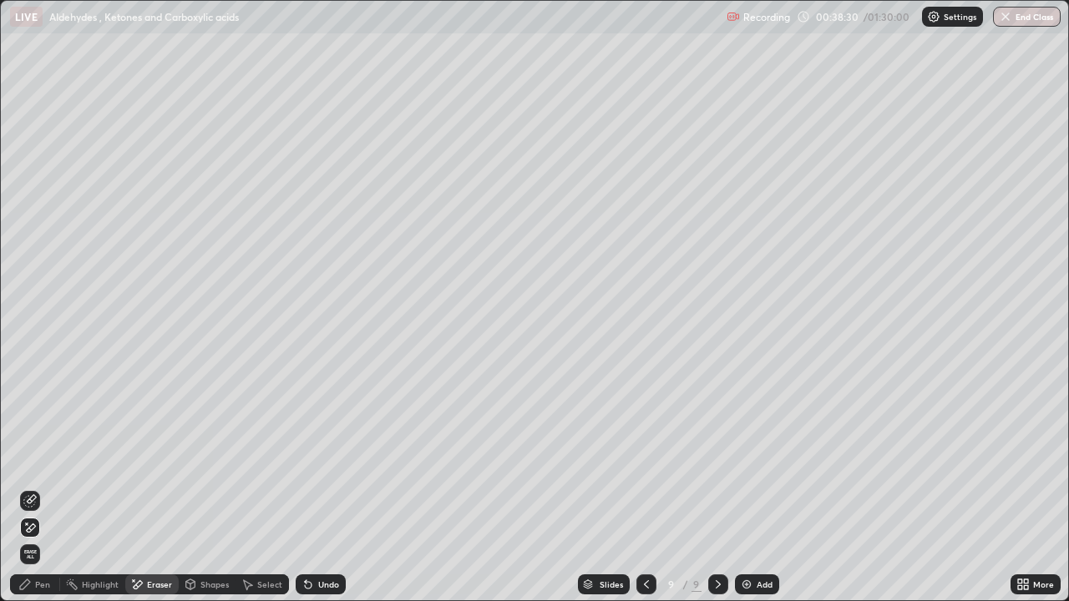
click at [36, 488] on div "Pen" at bounding box center [35, 585] width 50 height 20
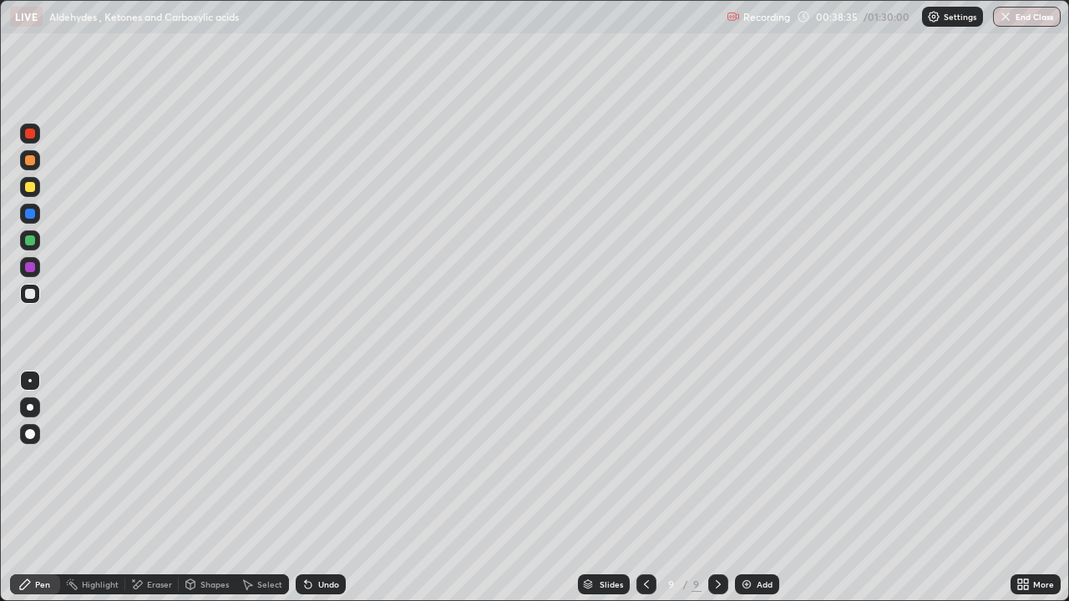
click at [33, 262] on div at bounding box center [30, 267] width 20 height 20
click at [752, 488] on div "Add" at bounding box center [757, 585] width 44 height 20
click at [29, 193] on div at bounding box center [30, 187] width 20 height 20
click at [322, 488] on div "Undo" at bounding box center [321, 585] width 50 height 20
click at [327, 488] on div "Undo" at bounding box center [328, 584] width 21 height 8
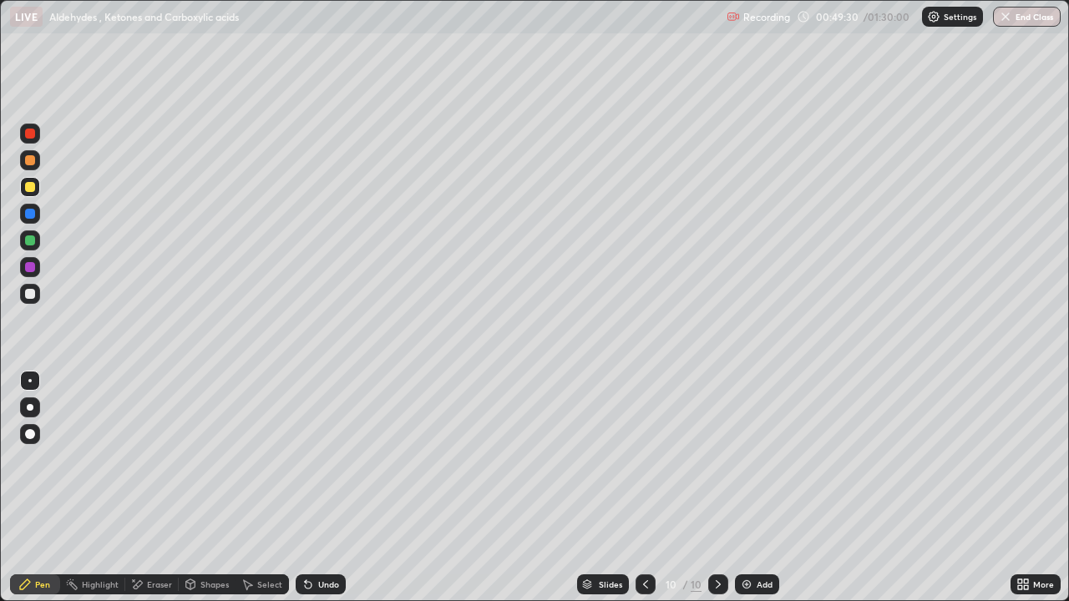
click at [322, 488] on div "Undo" at bounding box center [328, 584] width 21 height 8
click at [28, 296] on div at bounding box center [30, 294] width 10 height 10
click at [151, 488] on div "Eraser" at bounding box center [159, 584] width 25 height 8
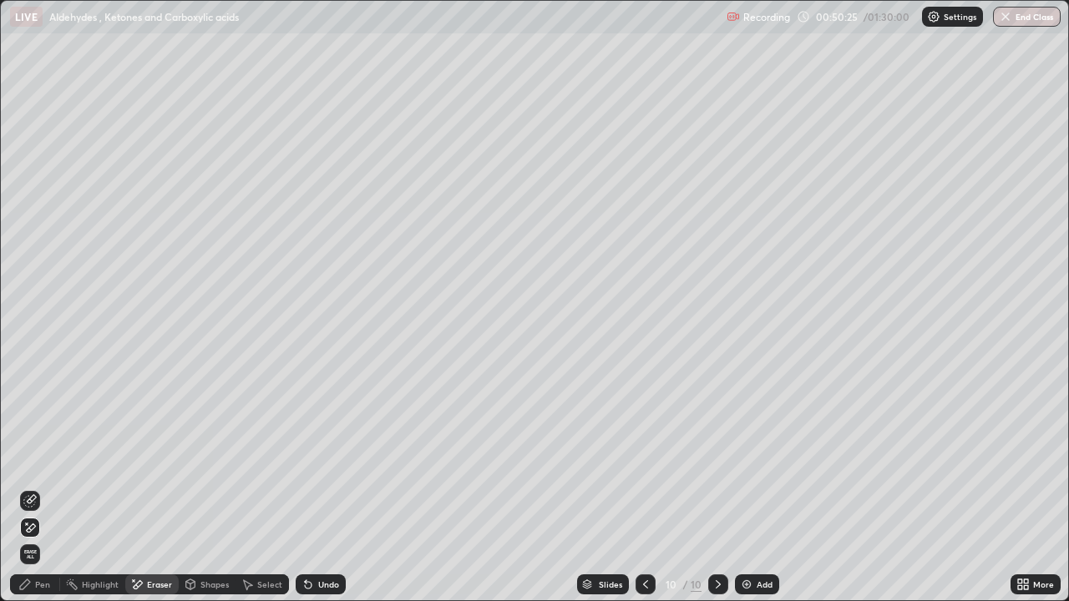
click at [329, 488] on div "Undo" at bounding box center [321, 585] width 50 height 20
click at [335, 488] on div "Undo" at bounding box center [321, 585] width 50 height 20
click at [337, 488] on div "Undo" at bounding box center [321, 585] width 50 height 20
click at [339, 488] on div "Undo" at bounding box center [321, 585] width 50 height 20
click at [43, 488] on div "Pen" at bounding box center [35, 585] width 50 height 20
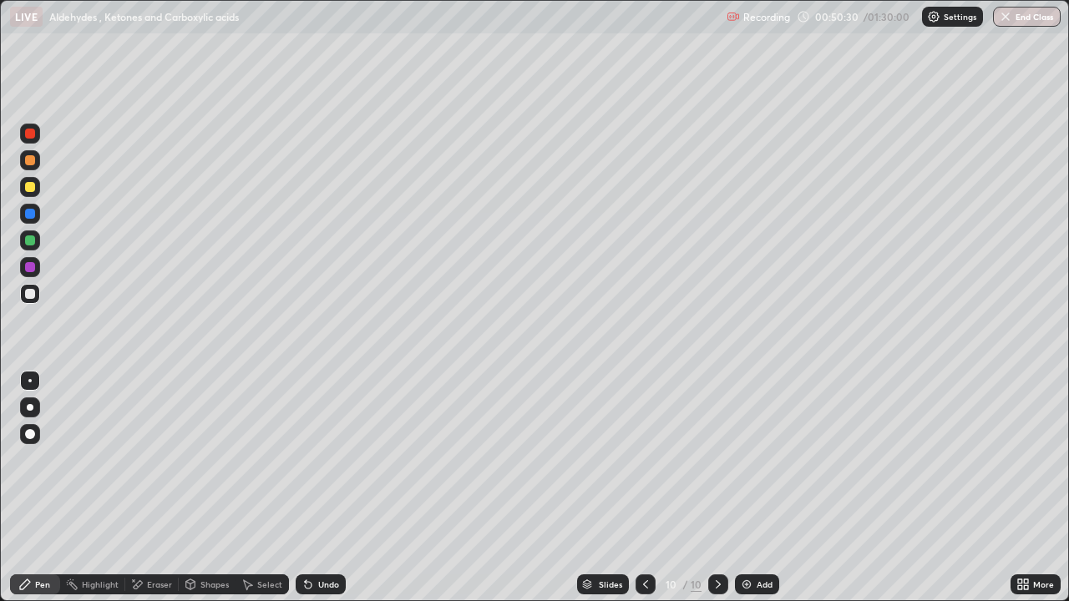
click at [27, 215] on div at bounding box center [30, 214] width 10 height 10
click at [31, 191] on div at bounding box center [30, 187] width 10 height 10
click at [158, 488] on div "Eraser" at bounding box center [151, 585] width 53 height 20
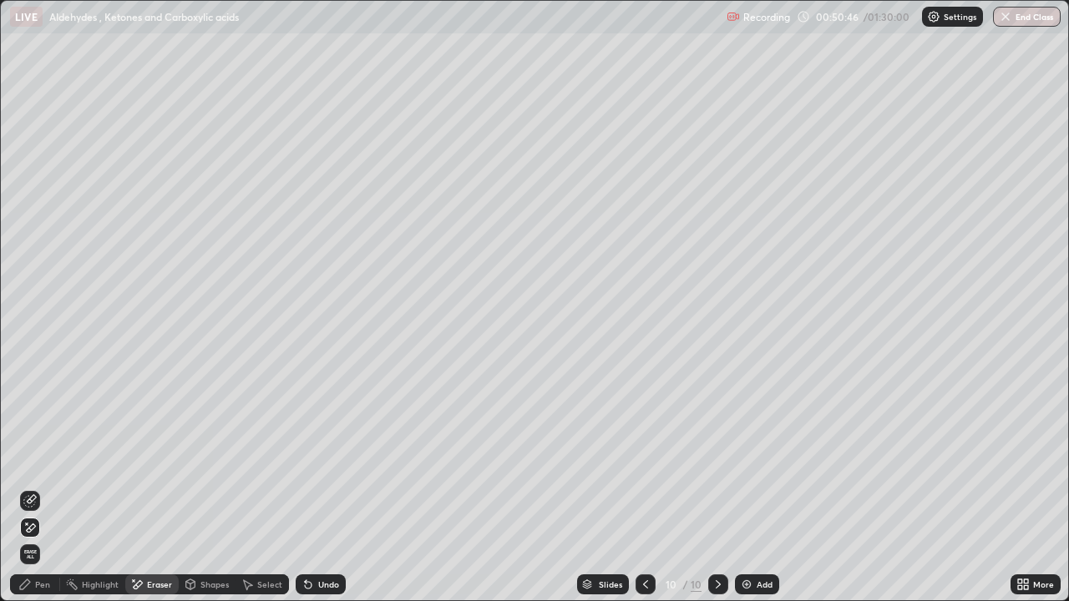
click at [39, 488] on div "Pen" at bounding box center [42, 584] width 15 height 8
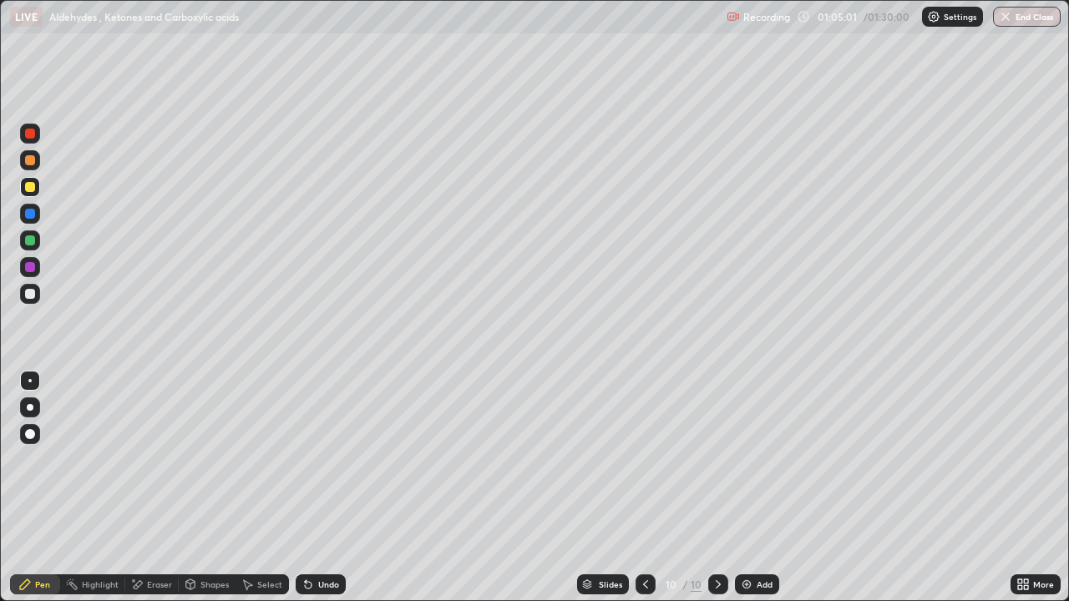
click at [753, 488] on div "Add" at bounding box center [757, 585] width 44 height 20
click at [31, 210] on div at bounding box center [30, 214] width 10 height 10
click at [33, 292] on div at bounding box center [30, 294] width 10 height 10
click at [34, 295] on div at bounding box center [30, 294] width 10 height 10
click at [30, 295] on div at bounding box center [30, 294] width 10 height 10
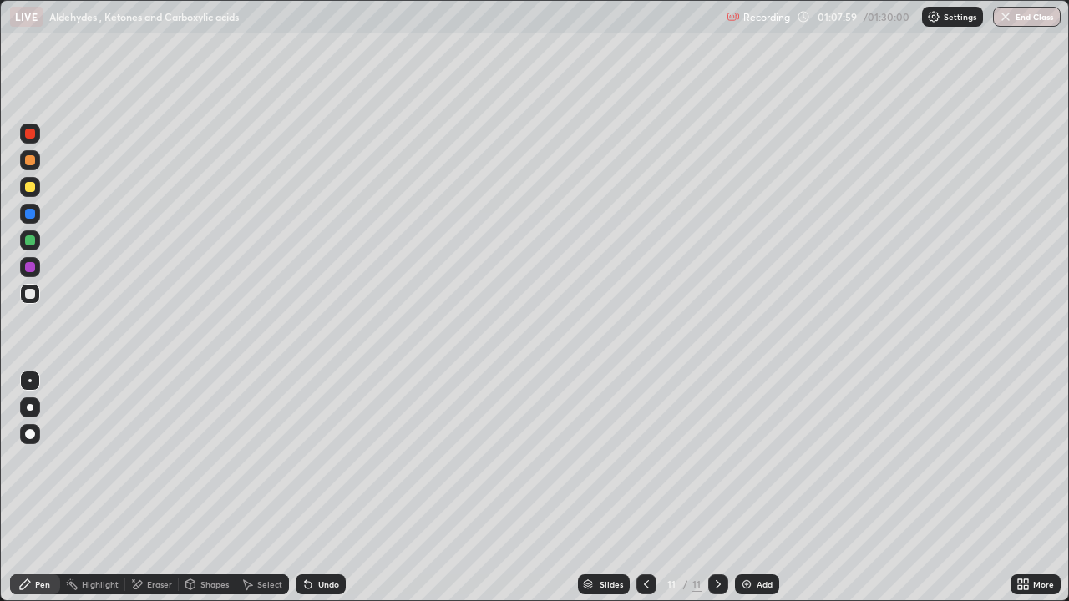
click at [312, 488] on div "Undo" at bounding box center [321, 585] width 50 height 20
click at [32, 184] on div at bounding box center [30, 187] width 10 height 10
click at [32, 296] on div at bounding box center [30, 294] width 10 height 10
click at [30, 295] on div at bounding box center [30, 294] width 10 height 10
click at [25, 298] on div at bounding box center [30, 294] width 20 height 20
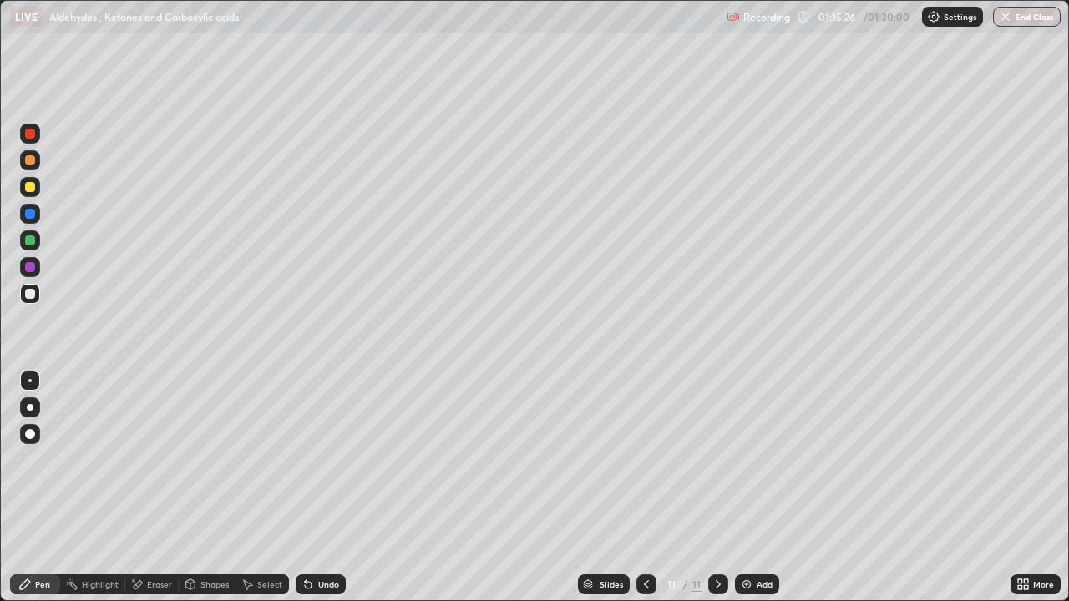
click at [32, 186] on div at bounding box center [30, 187] width 10 height 10
click at [747, 488] on div "Add" at bounding box center [757, 585] width 44 height 20
click at [25, 218] on div at bounding box center [30, 214] width 20 height 20
click at [140, 488] on icon at bounding box center [136, 585] width 13 height 14
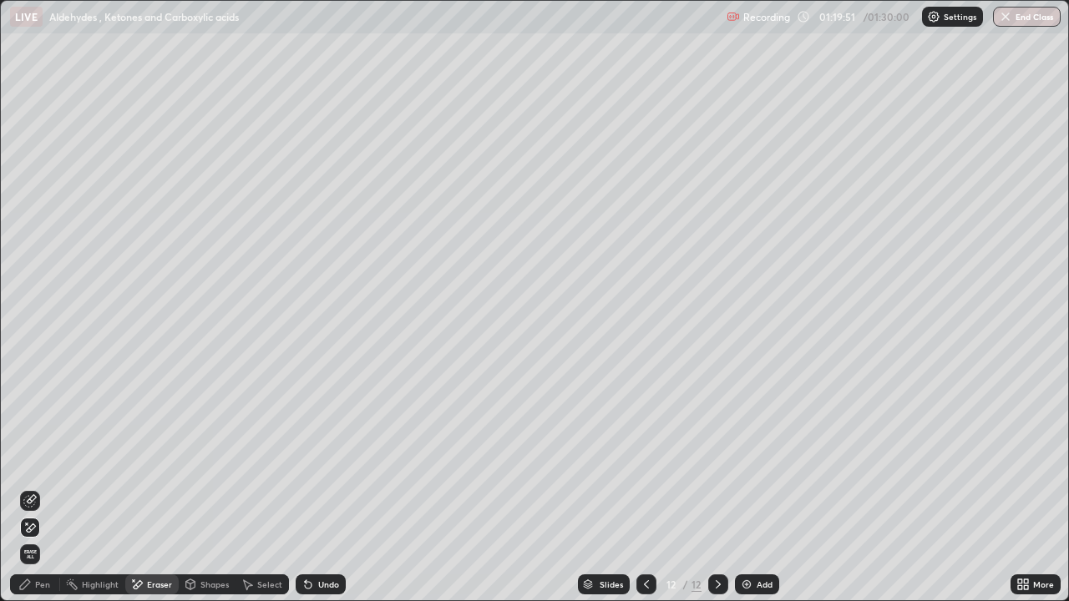
click at [56, 488] on div "Pen" at bounding box center [35, 585] width 50 height 20
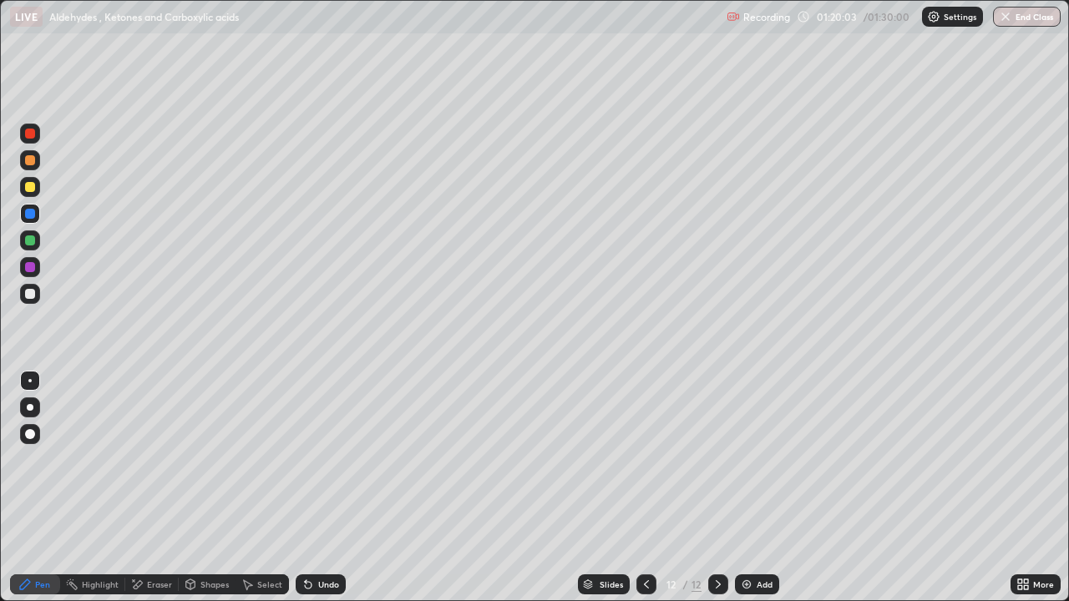
click at [30, 237] on div at bounding box center [30, 241] width 10 height 10
click at [1011, 21] on img "button" at bounding box center [1006, 16] width 13 height 13
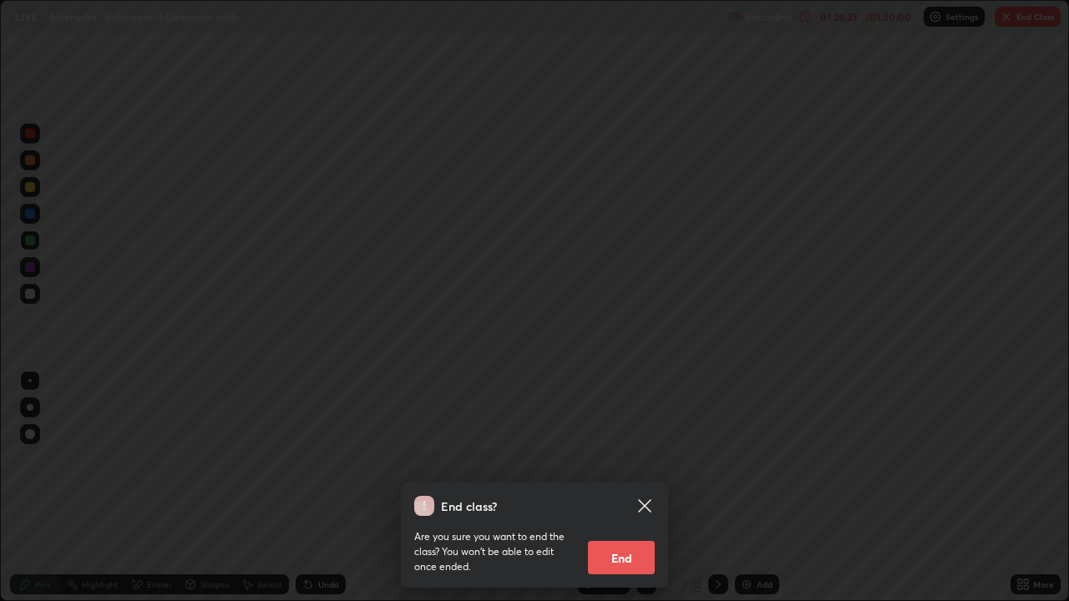
click at [625, 488] on button "End" at bounding box center [621, 557] width 67 height 33
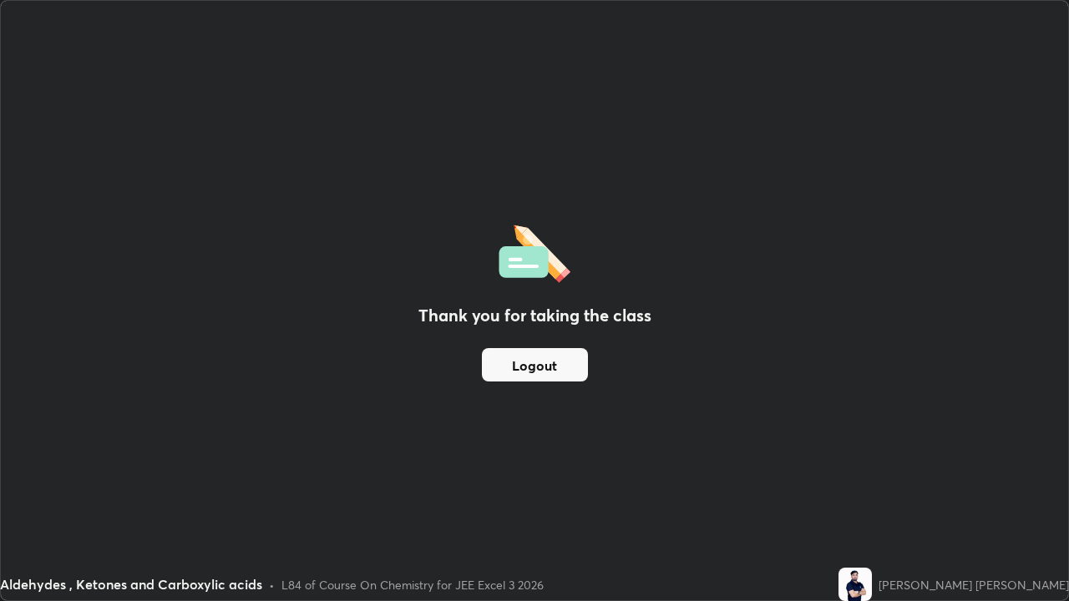
click at [577, 371] on button "Logout" at bounding box center [535, 364] width 106 height 33
